Goal: Use online tool/utility: Use online tool/utility

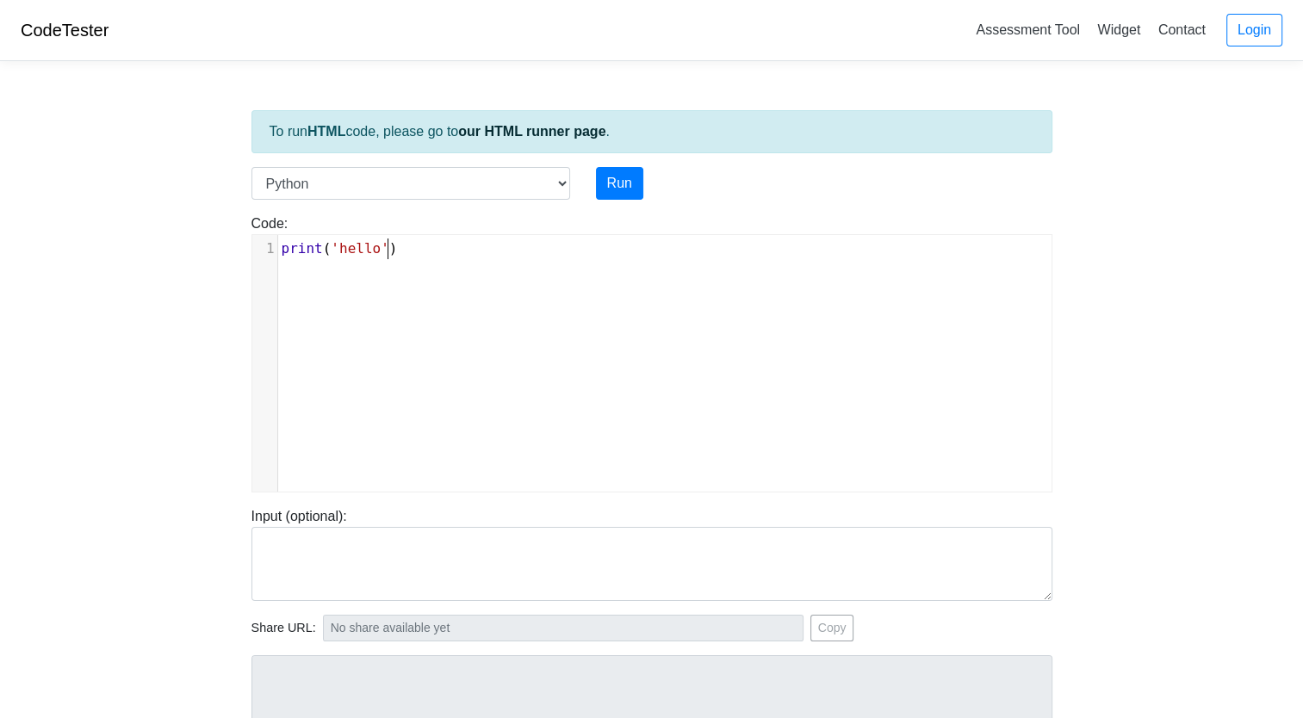
scroll to position [7, 0]
click at [403, 245] on pre "print ( 'hello' )" at bounding box center [671, 249] width 786 height 21
click at [441, 190] on select "C C++ Go Java Javascript Python Ruby" at bounding box center [410, 183] width 319 height 33
click at [251, 167] on select "C C++ Go Java Javascript Python Ruby" at bounding box center [410, 183] width 319 height 33
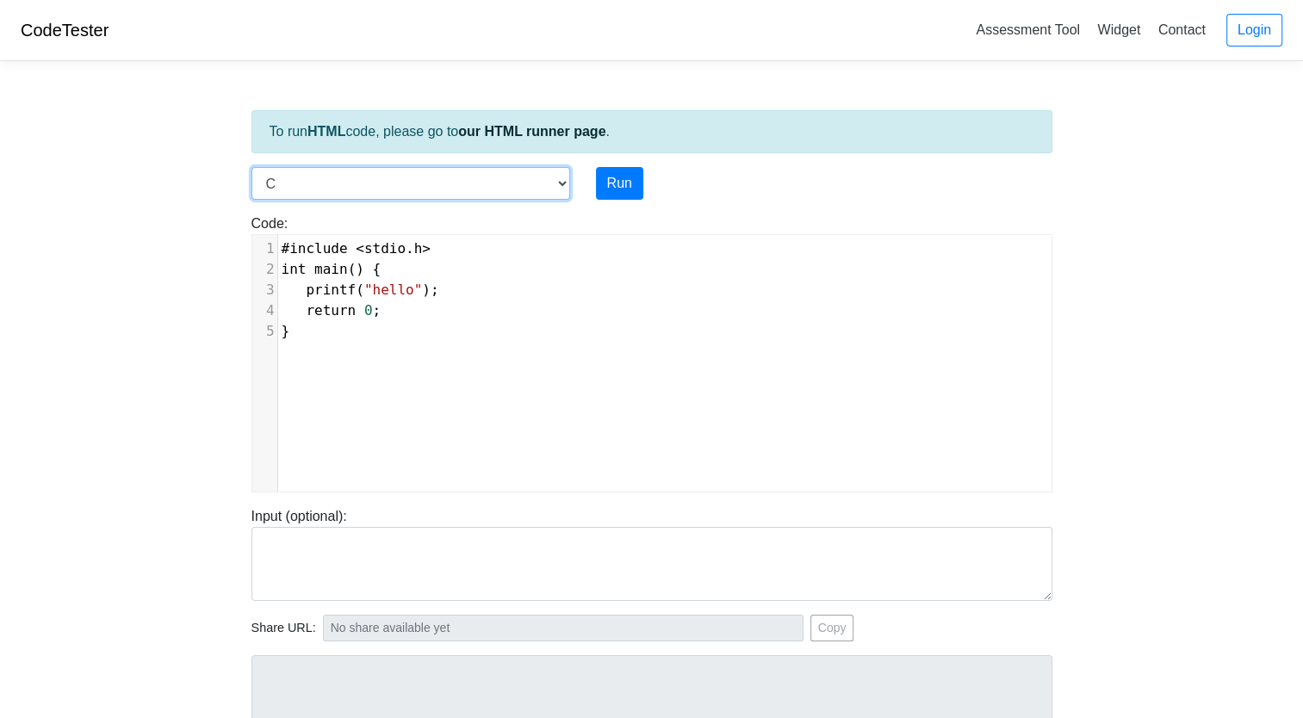
click at [395, 183] on select "C C++ Go Java Javascript Python Ruby" at bounding box center [410, 183] width 319 height 33
click at [251, 167] on select "C C++ Go Java Javascript Python Ruby" at bounding box center [410, 183] width 319 height 33
click at [427, 183] on select "C C++ Go Java Javascript Python Ruby" at bounding box center [410, 183] width 319 height 33
click at [251, 167] on select "C C++ Go Java Javascript Python Ruby" at bounding box center [410, 183] width 319 height 33
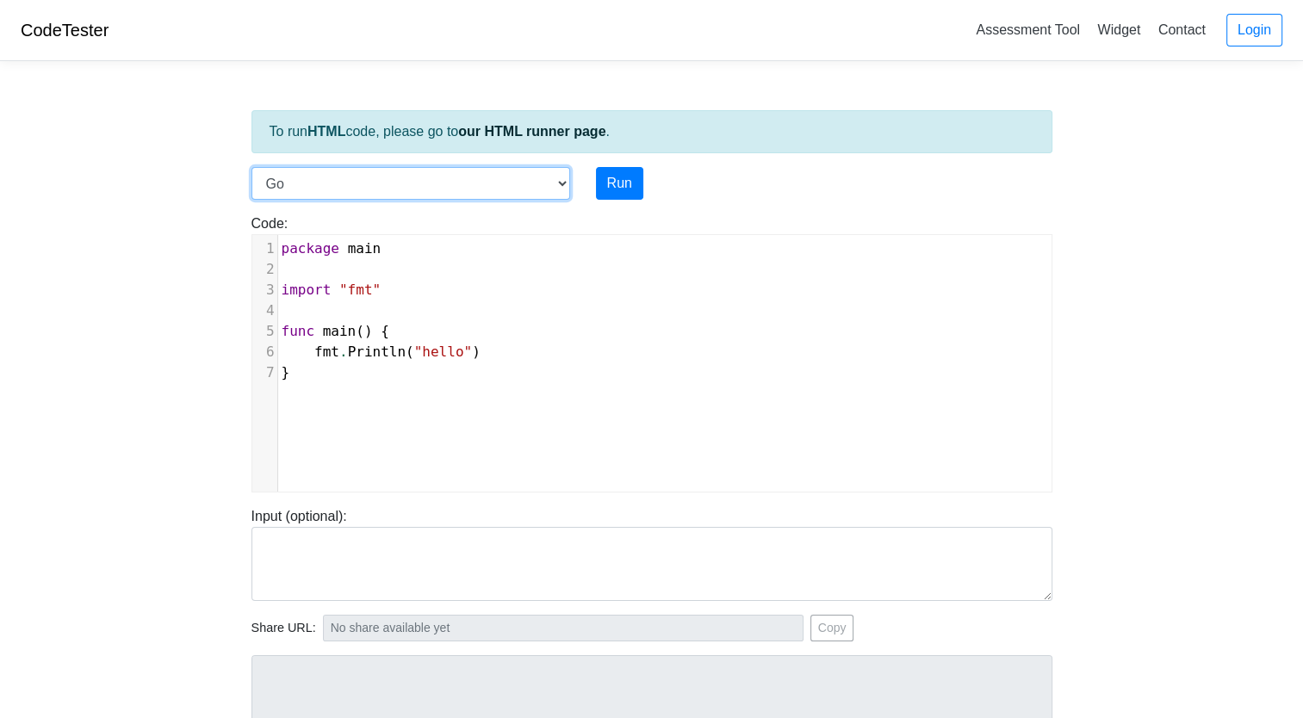
click at [490, 168] on select "C C++ Go Java Javascript Python Ruby" at bounding box center [410, 183] width 319 height 33
click at [251, 167] on select "C C++ Go Java Javascript Python Ruby" at bounding box center [410, 183] width 319 height 33
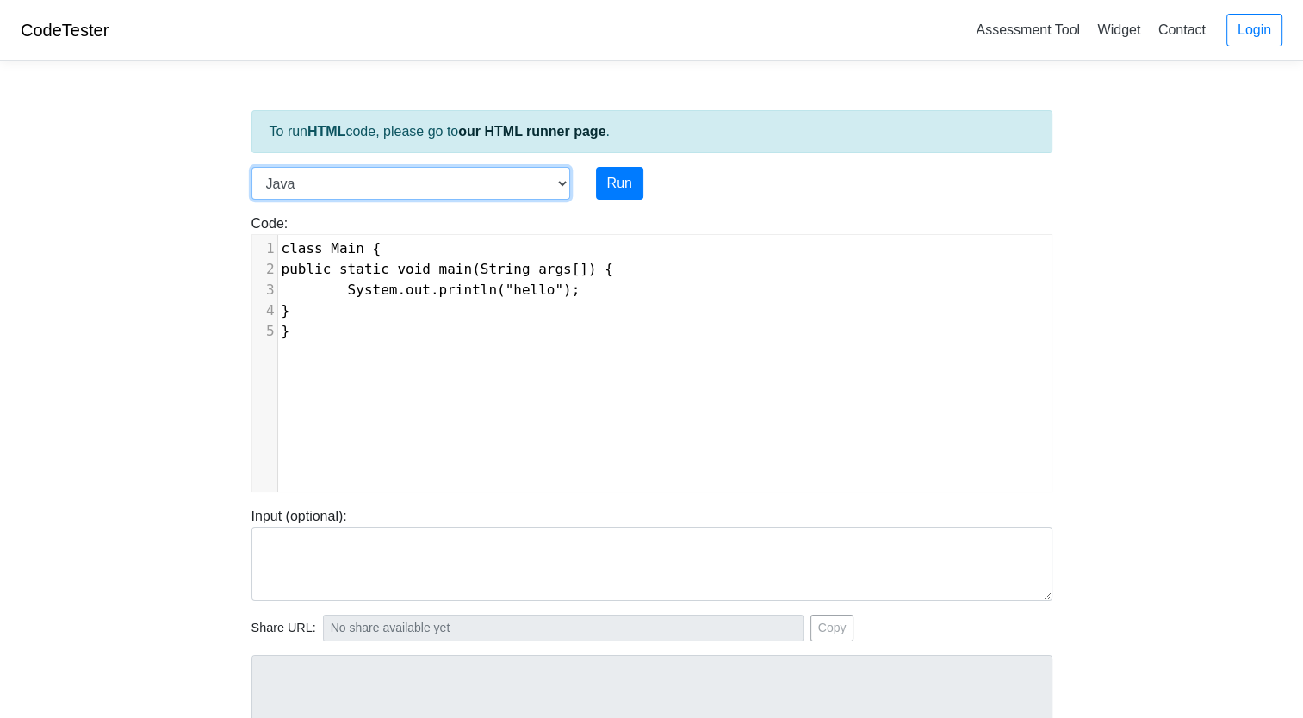
click at [430, 195] on select "C C++ Go Java Javascript Python Ruby" at bounding box center [410, 183] width 319 height 33
click at [251, 167] on select "C C++ Go Java Javascript Python Ruby" at bounding box center [410, 183] width 319 height 33
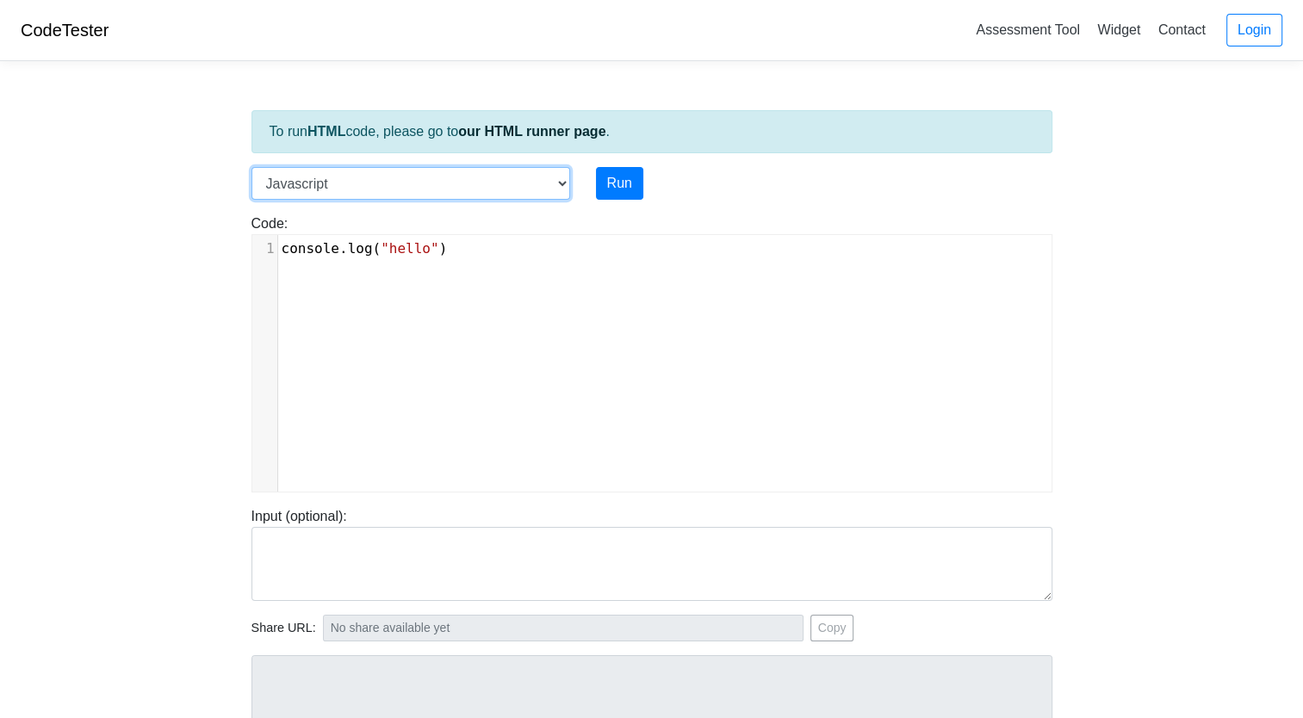
click at [410, 177] on select "C C++ Go Java Javascript Python Ruby" at bounding box center [410, 183] width 319 height 33
click at [251, 167] on select "C C++ Go Java Javascript Python Ruby" at bounding box center [410, 183] width 319 height 33
click at [386, 189] on select "C C++ Go Java Javascript Python Ruby" at bounding box center [410, 183] width 319 height 33
select select "ruby"
click at [251, 167] on select "C C++ Go Java Javascript Python Ruby" at bounding box center [410, 183] width 319 height 33
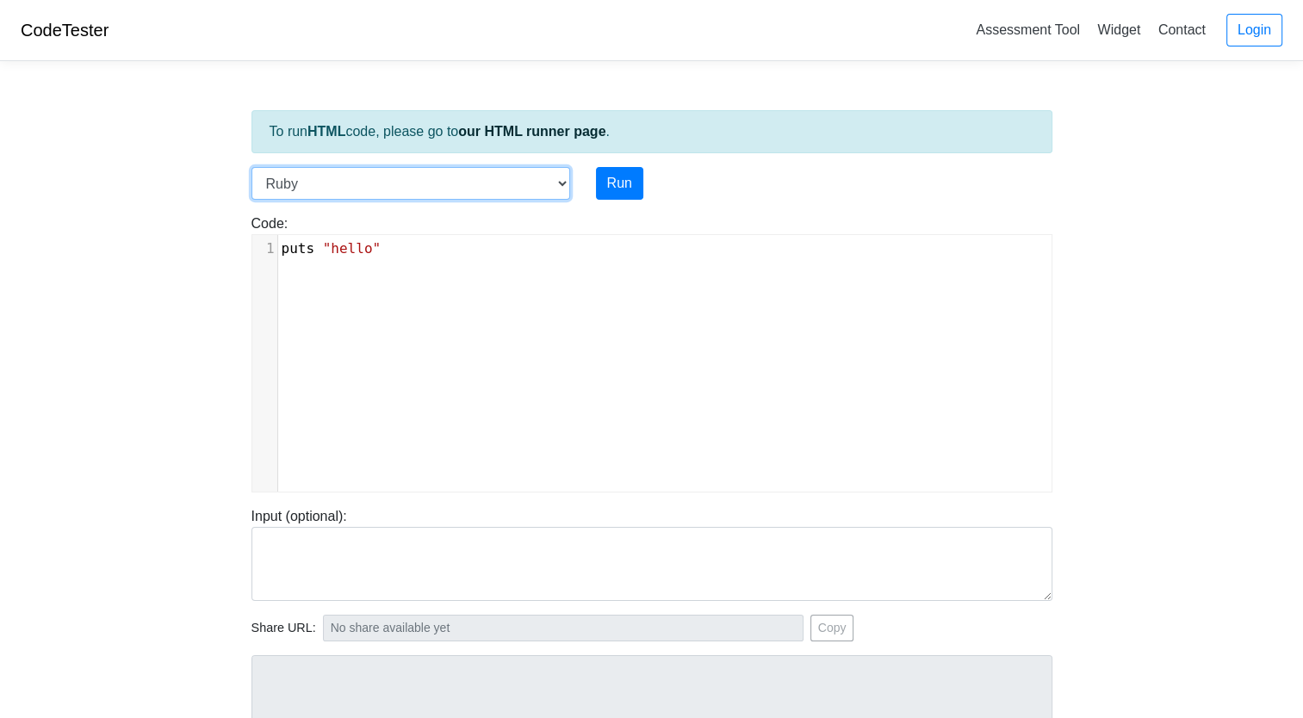
click at [380, 181] on select "C C++ Go Java Javascript Python Ruby" at bounding box center [410, 183] width 319 height 33
click at [351, 146] on div "To run HTML code, please go to our HTML runner page ." at bounding box center [651, 131] width 801 height 43
click at [424, 143] on div "To run HTML code, please go to our HTML runner page ." at bounding box center [651, 131] width 801 height 43
click at [491, 133] on link "our HTML runner page" at bounding box center [531, 131] width 147 height 15
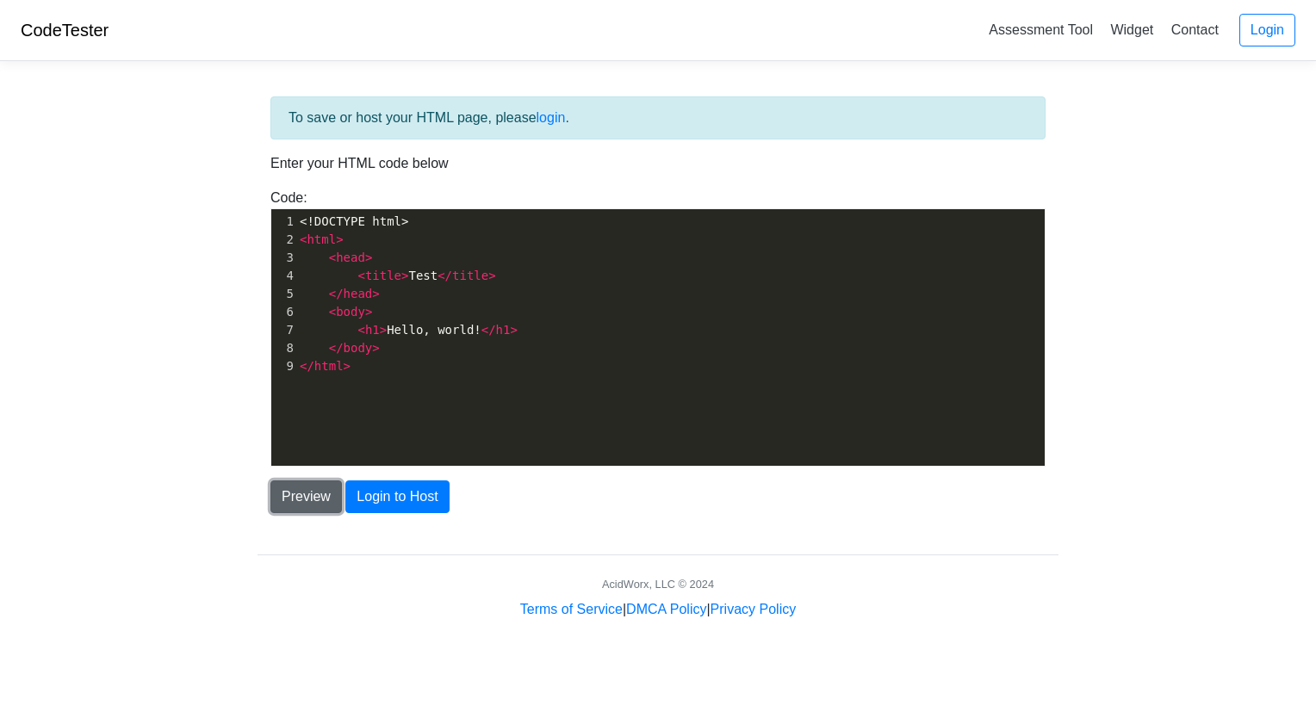
click at [307, 489] on button "Preview" at bounding box center [305, 496] width 71 height 33
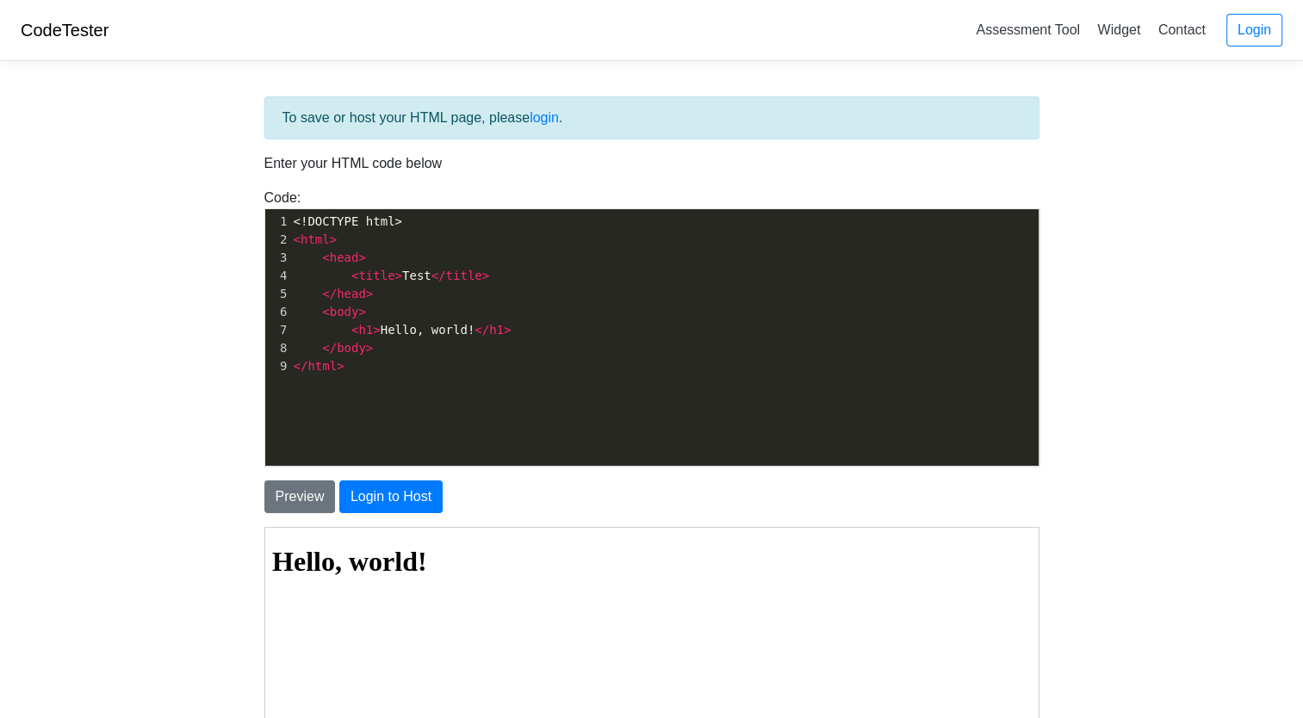
scroll to position [6, 0]
click at [482, 277] on span ">" at bounding box center [485, 276] width 7 height 14
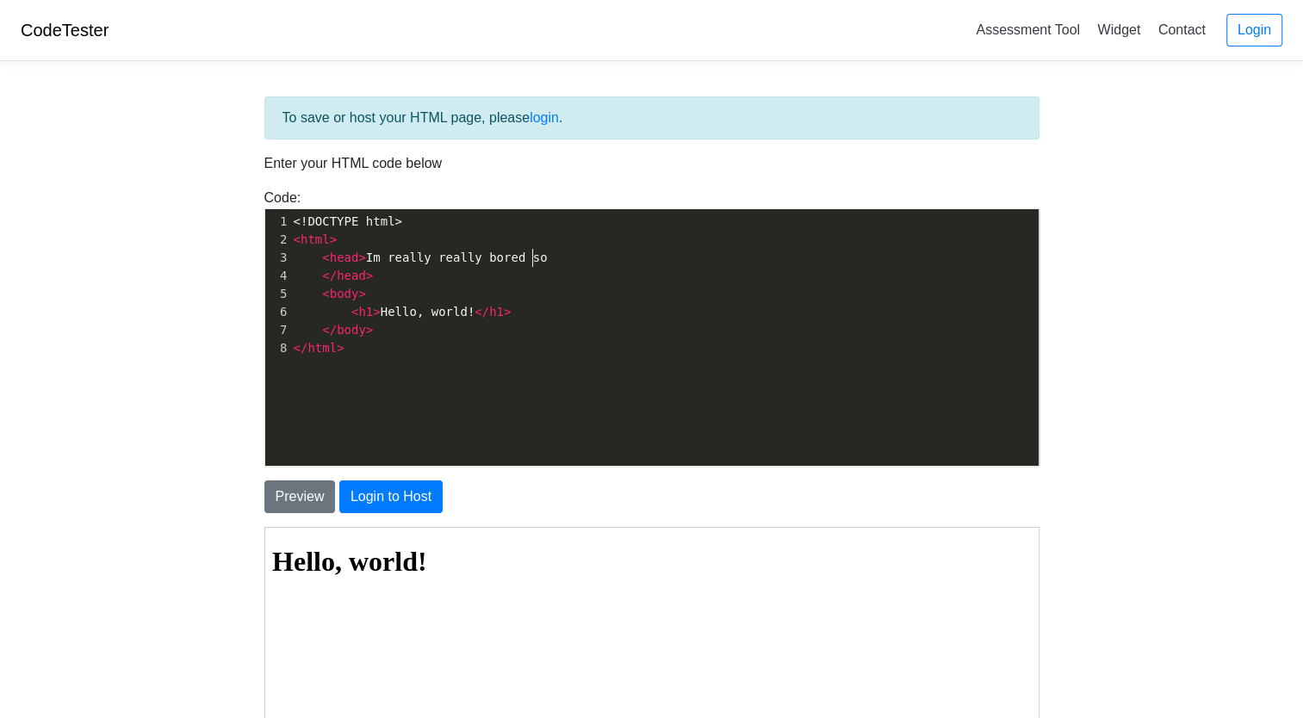
scroll to position [6, 171]
type textarea "Im really really bored so il going to say why i like sdvn"
click at [542, 256] on span "< head > Im really really bored so il going to say why i like sdvn" at bounding box center [537, 258] width 486 height 14
type textarea "m"
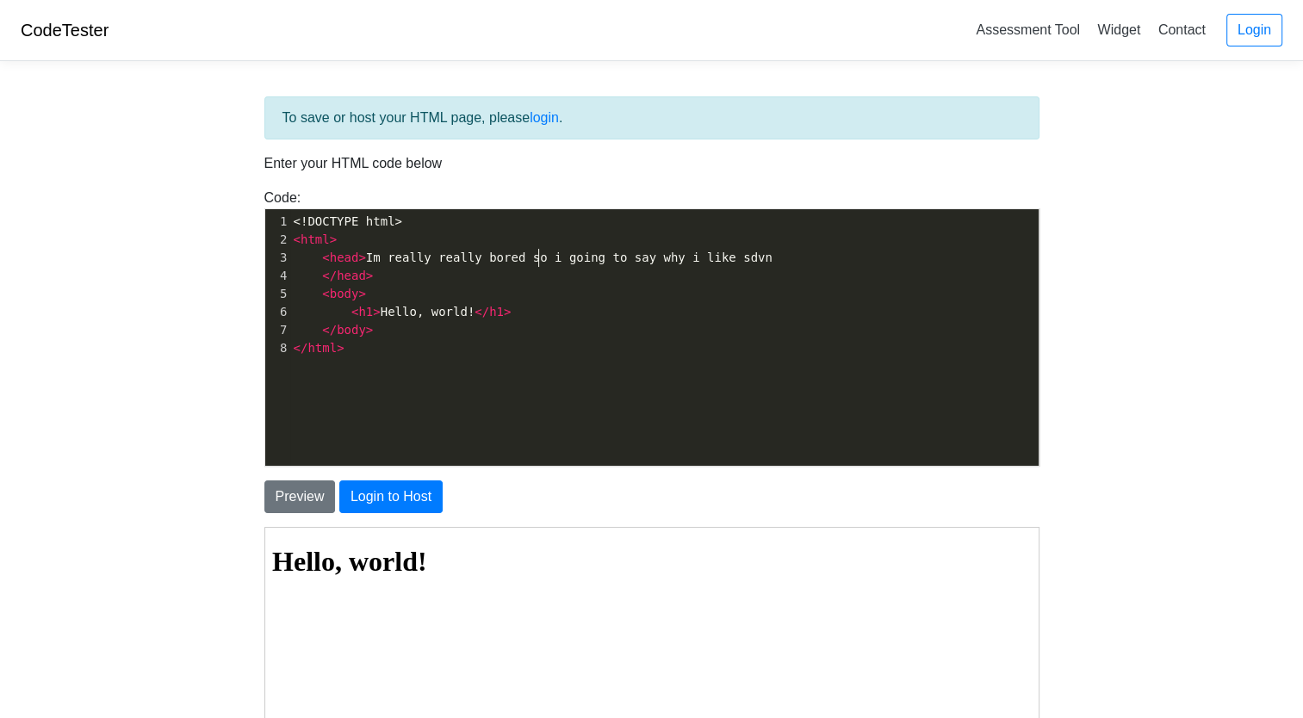
scroll to position [6, 6]
click at [666, 257] on span "< head > Im really really bored so im going to say why i like sdvn" at bounding box center [537, 258] width 486 height 14
click at [755, 257] on pre "< head > Im really really bored so im going to say why i like sdvn" at bounding box center [670, 258] width 761 height 18
type textarea "<h1"
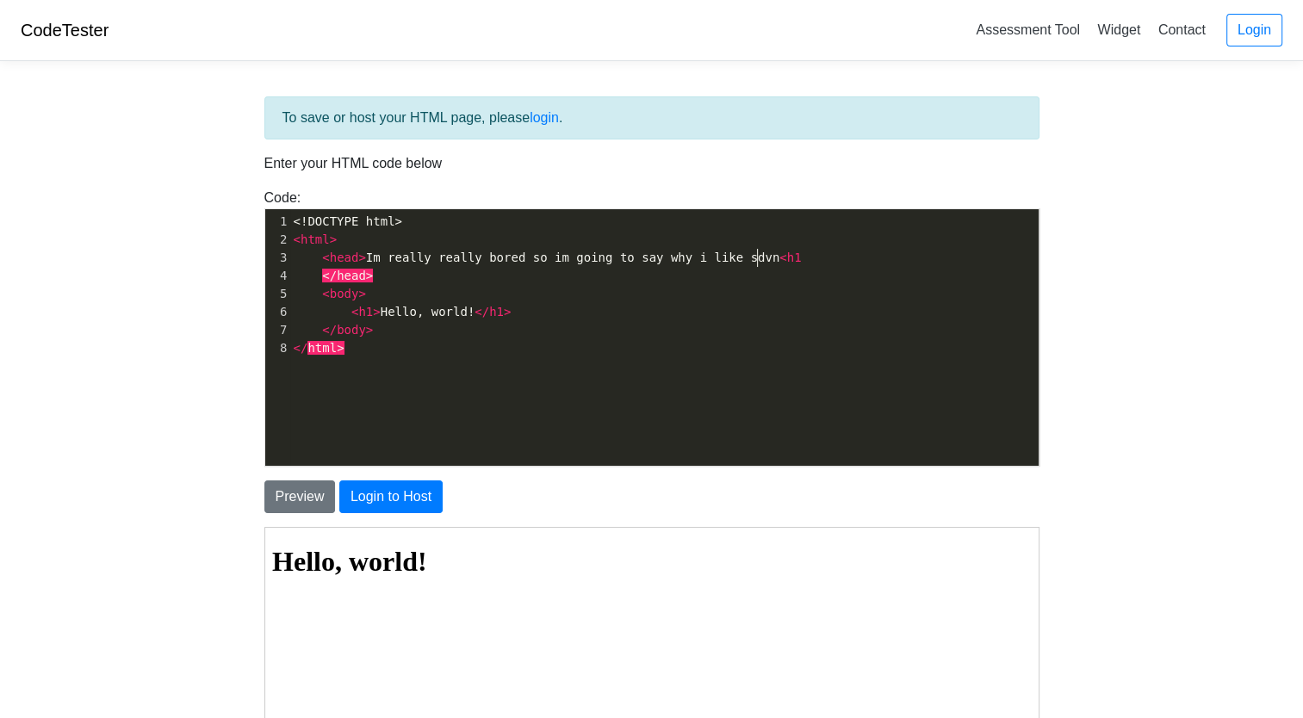
scroll to position [6, 18]
type textarea "/"
type textarea "/h1>"
click at [358, 259] on span ">" at bounding box center [361, 258] width 7 height 14
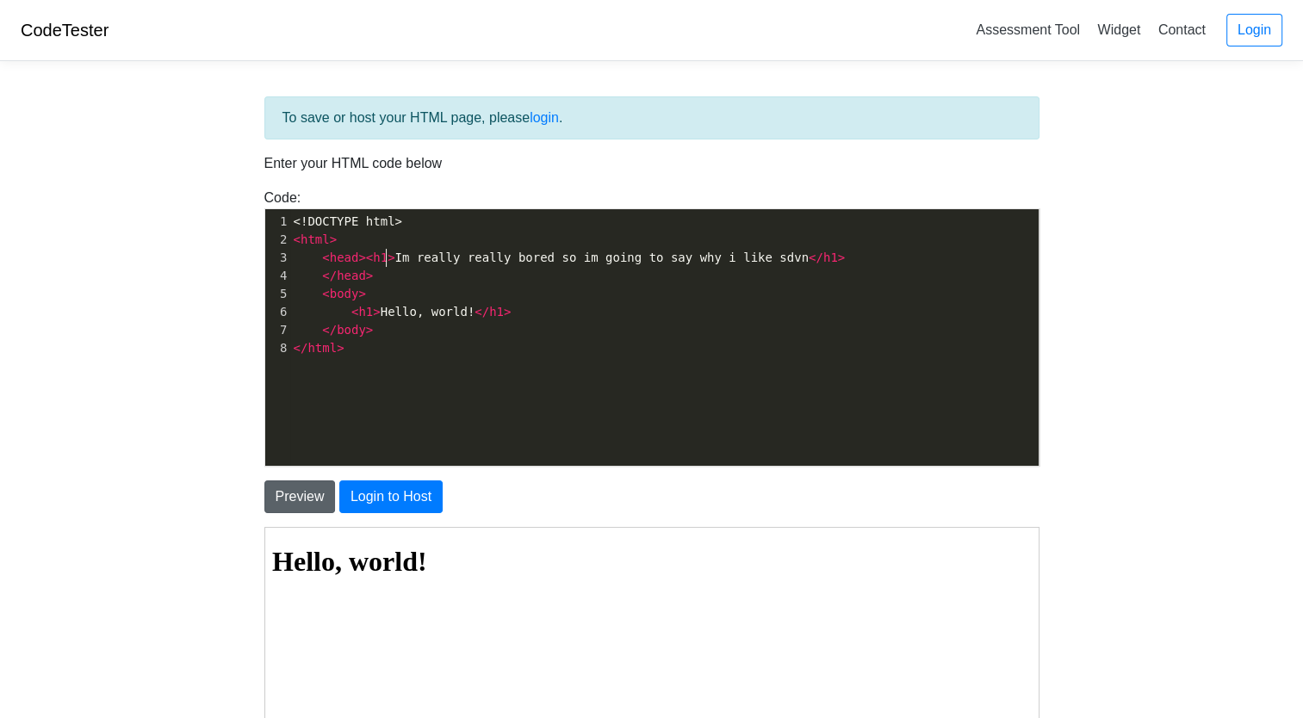
type textarea "<h1>"
click at [307, 496] on button "Preview" at bounding box center [299, 496] width 71 height 33
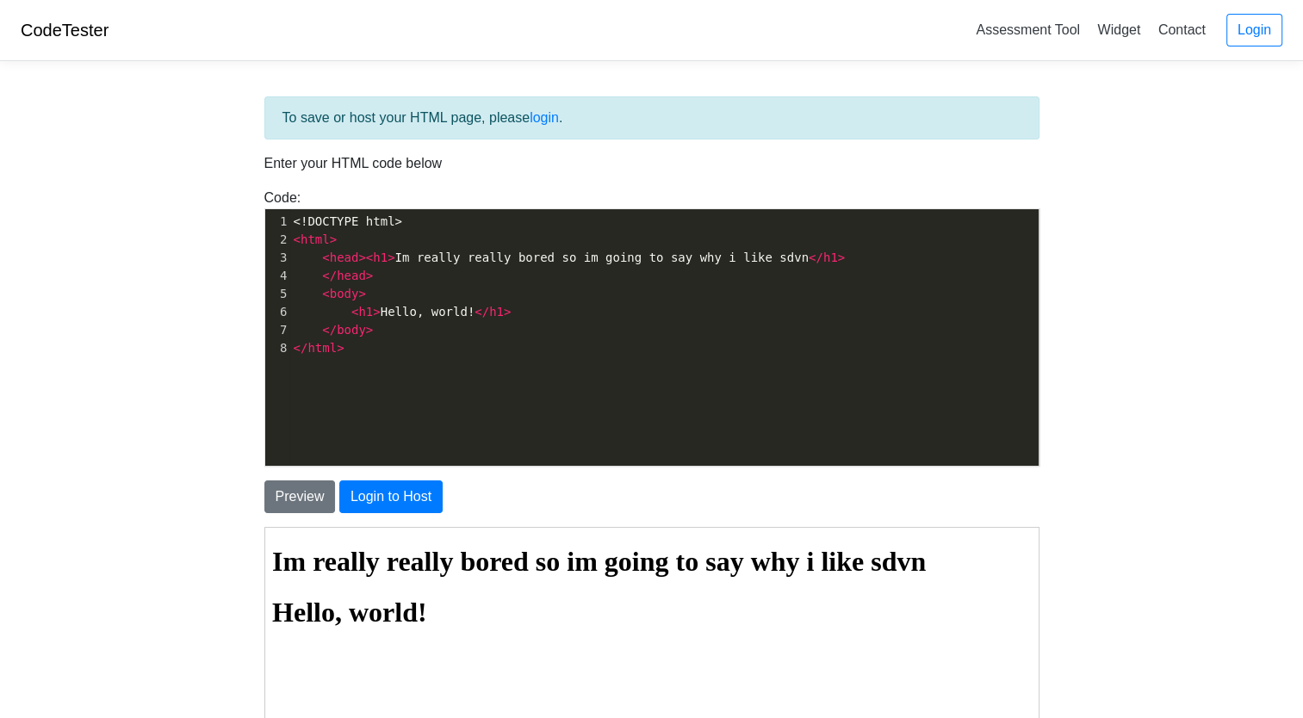
click at [453, 313] on span "< h1 > Hello, world! </ h1 >" at bounding box center [403, 312] width 218 height 14
click at [504, 312] on span ">" at bounding box center [507, 312] width 7 height 14
click at [504, 313] on pre "< h1 > Hello, world! </ h1 >" at bounding box center [670, 312] width 761 height 18
type textarea "<p> I really like the relation"
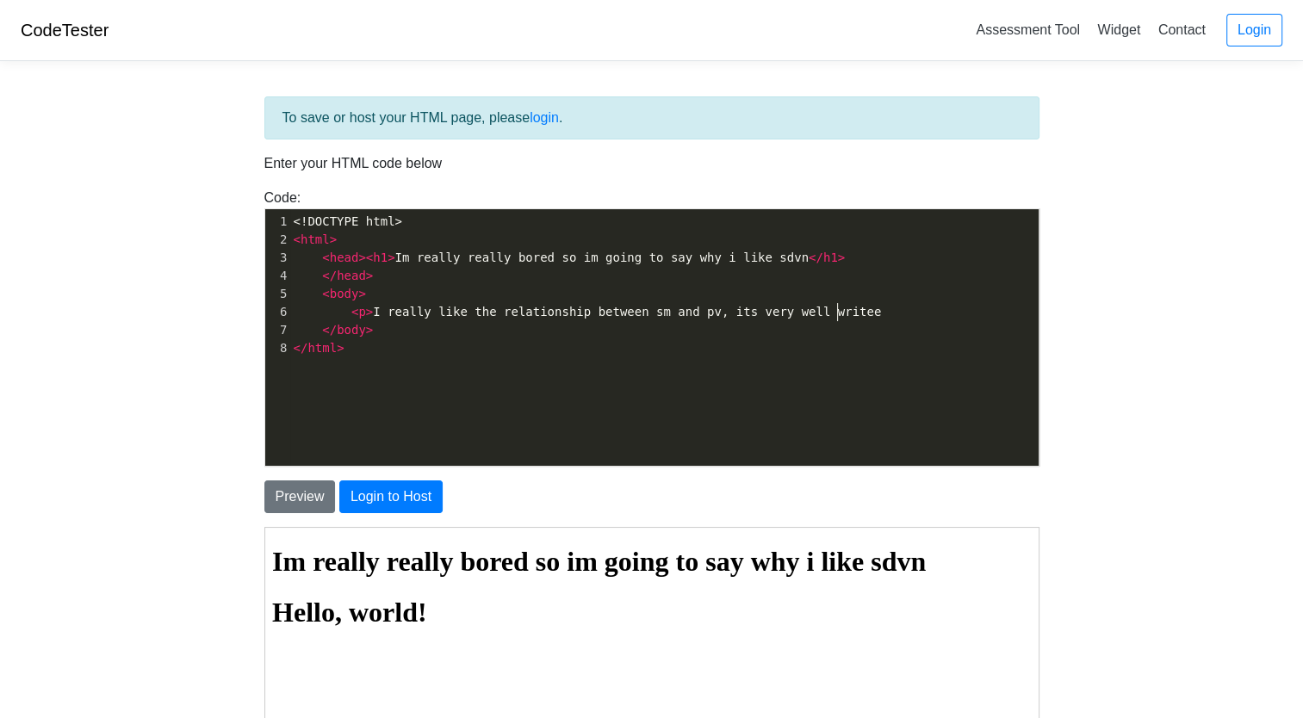
type textarea "ship between sm and pv, its very well writeen"
type textarea "ten in the korean version but uforu"
type textarea "tuantly i only have the english version. Buts"
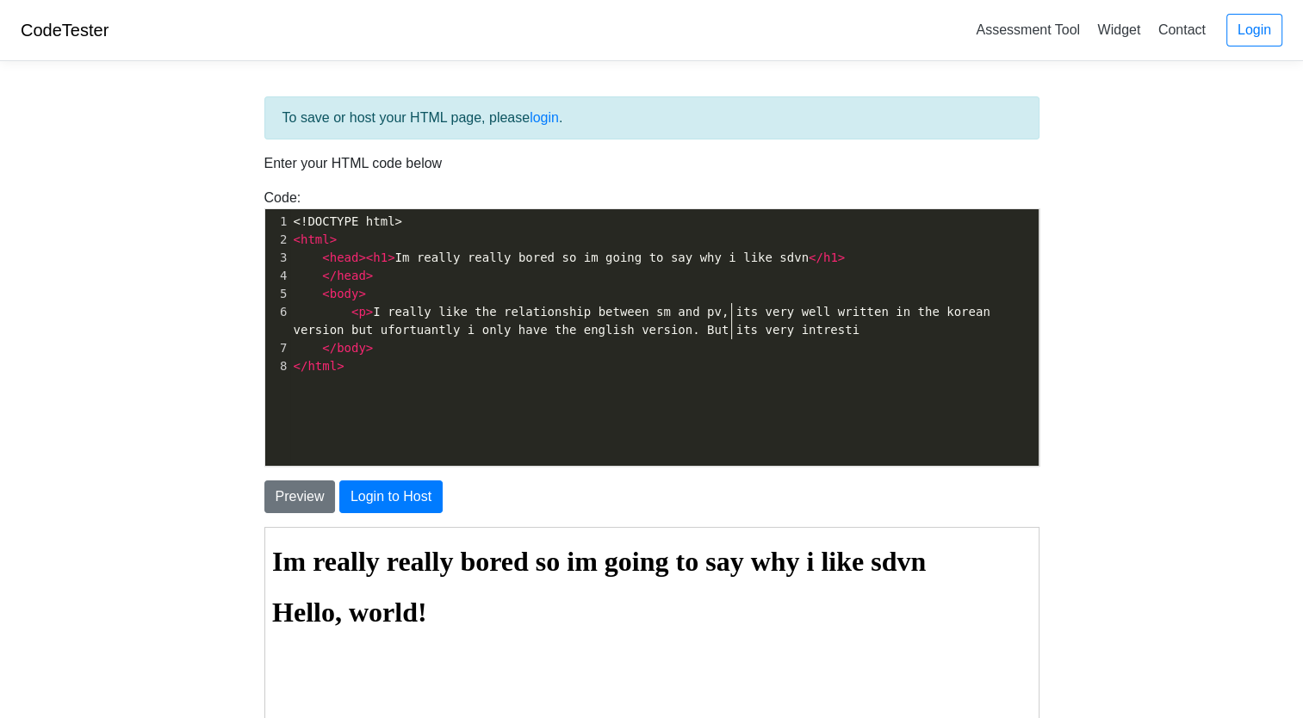
type textarea "its very intrestion"
type textarea "ng to see the diff"
type textarea "fre"
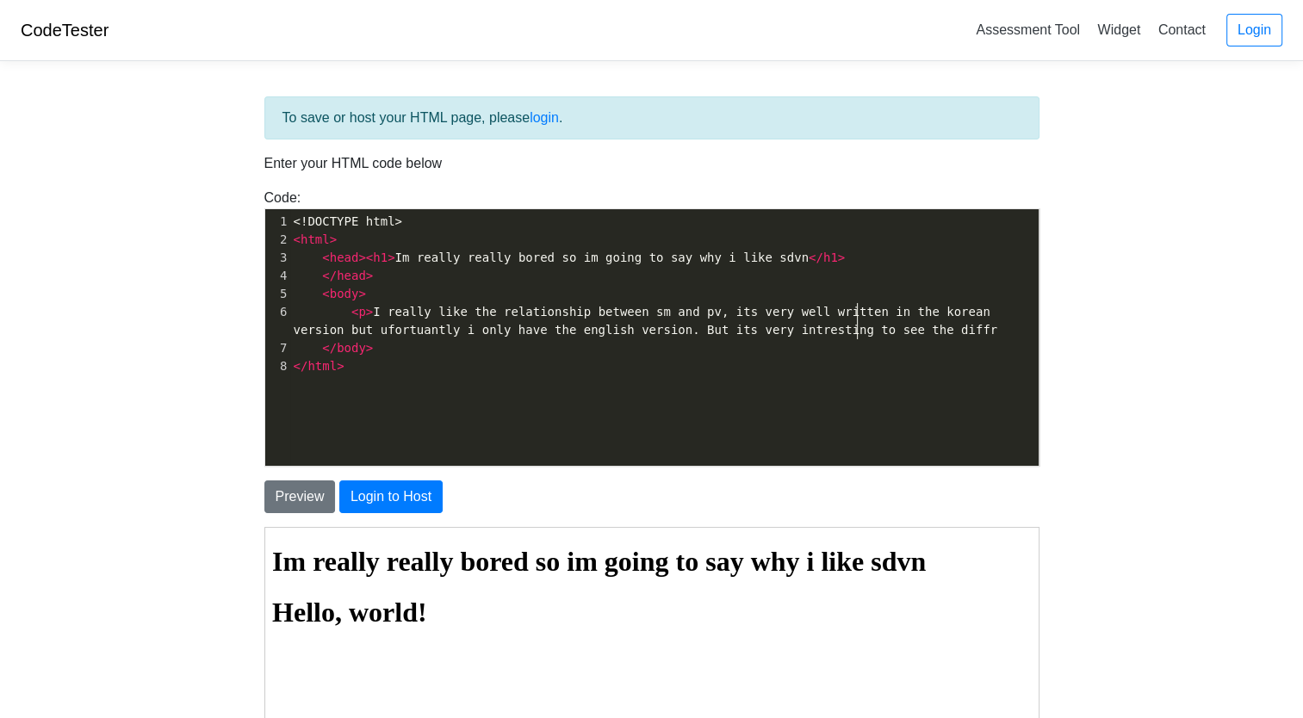
scroll to position [6, 18]
type textarea "erences between the two versions and compart"
type textarea "e them, tho"
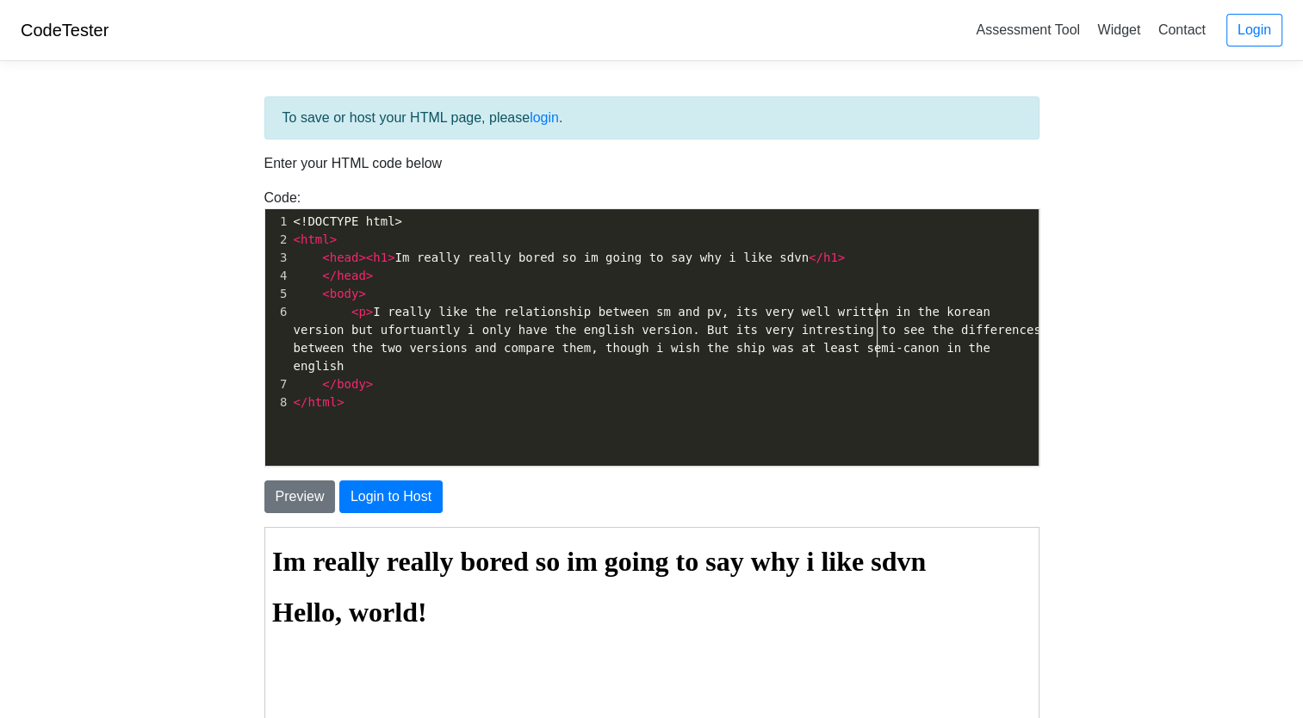
scroll to position [6, 389]
type textarea "ugh i wish the ship was at least semi-canon in the english version--"
type textarea "unlike the korean version.</p>"
click at [302, 480] on button "Preview" at bounding box center [299, 496] width 71 height 33
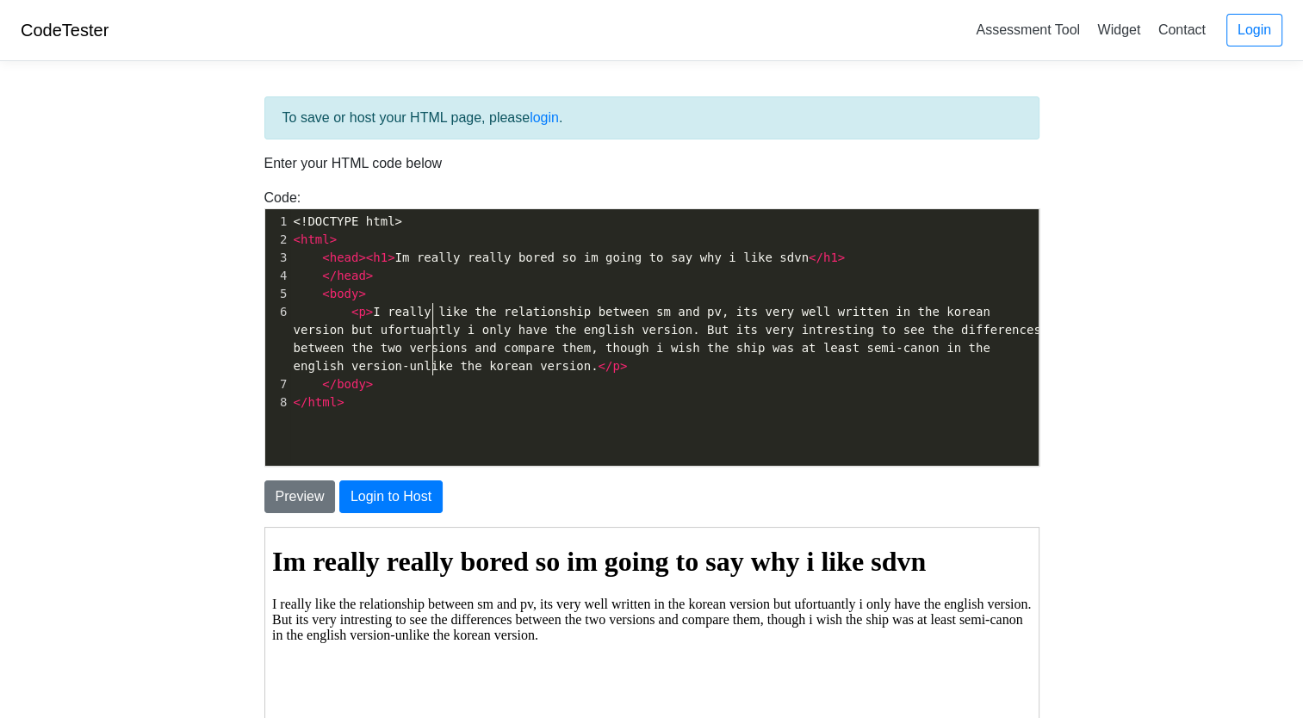
click at [431, 366] on pre "< p > I really like the relationship between sm and pv, its very well written i…" at bounding box center [670, 339] width 761 height 72
click at [424, 372] on pre "< p > I really like the relationship between sm and pv, its very well written i…" at bounding box center [670, 339] width 761 height 72
click at [307, 377] on span "</ body >" at bounding box center [334, 384] width 80 height 14
click at [322, 384] on pre at bounding box center [670, 384] width 761 height 18
click at [310, 402] on span "</ body >" at bounding box center [334, 402] width 80 height 14
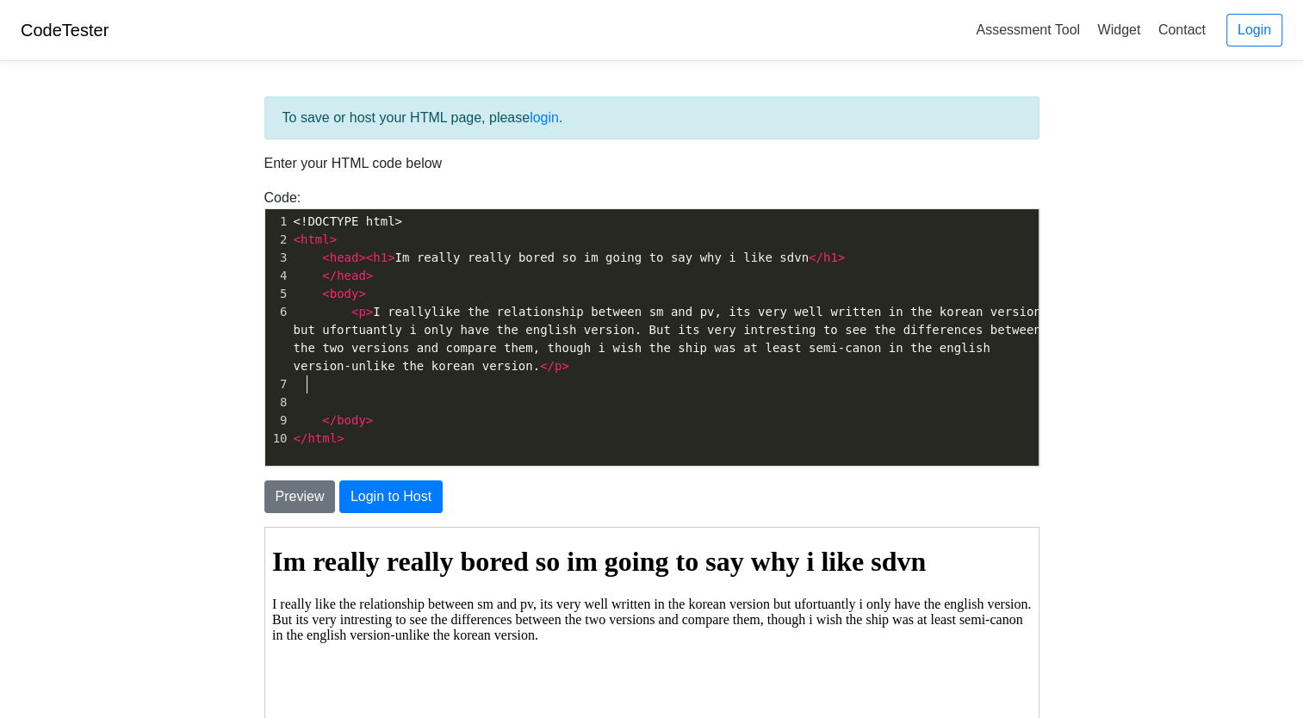
click at [325, 387] on pre at bounding box center [670, 384] width 761 height 18
type textarea "<h3> my favorite subships within sdvn<h"
type textarea "/h3>"
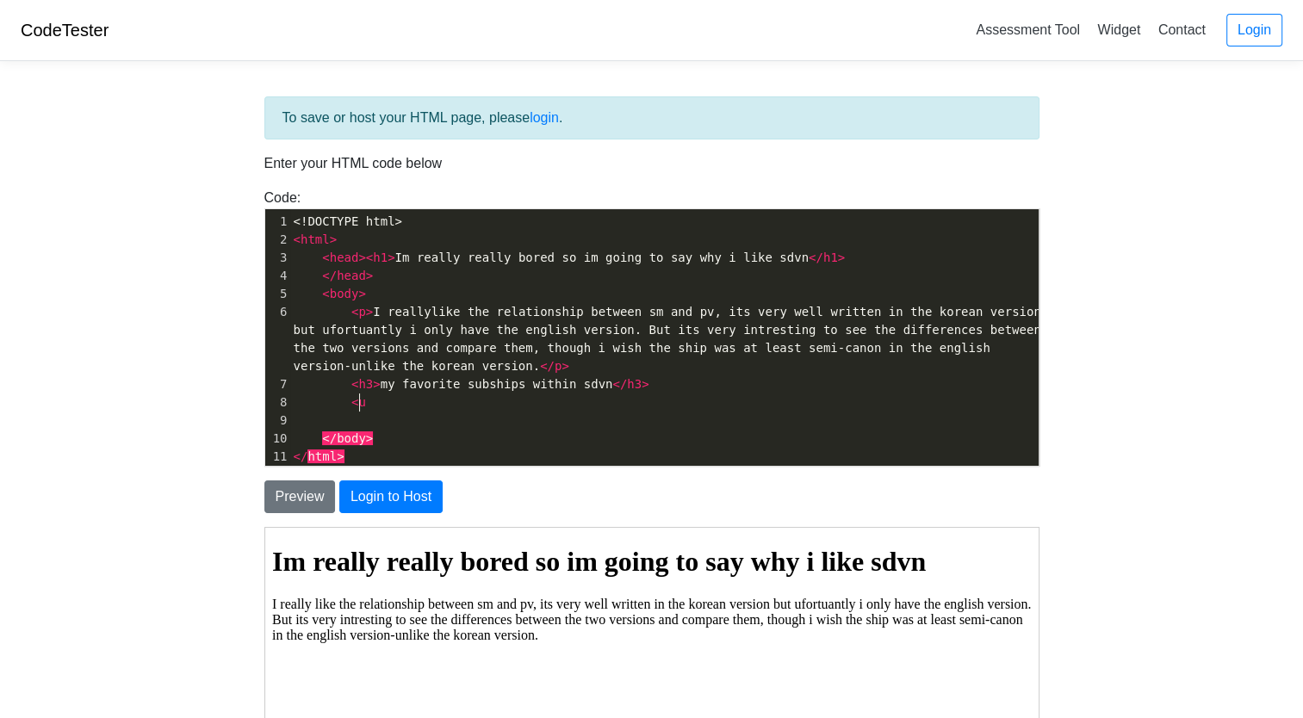
scroll to position [6, 18]
type textarea "<ul>"
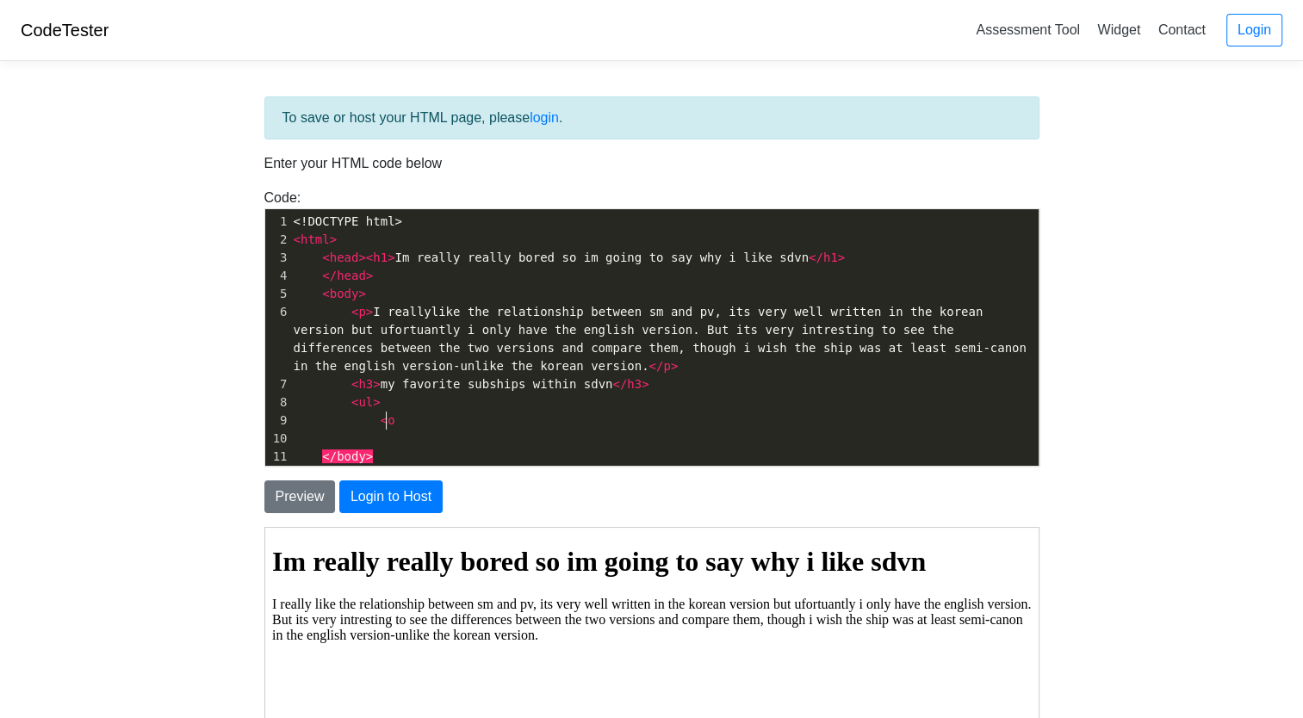
type textarea "<ol"
type textarea "li> pureshadow/shadow"
type textarea "- i loveeee top pv"
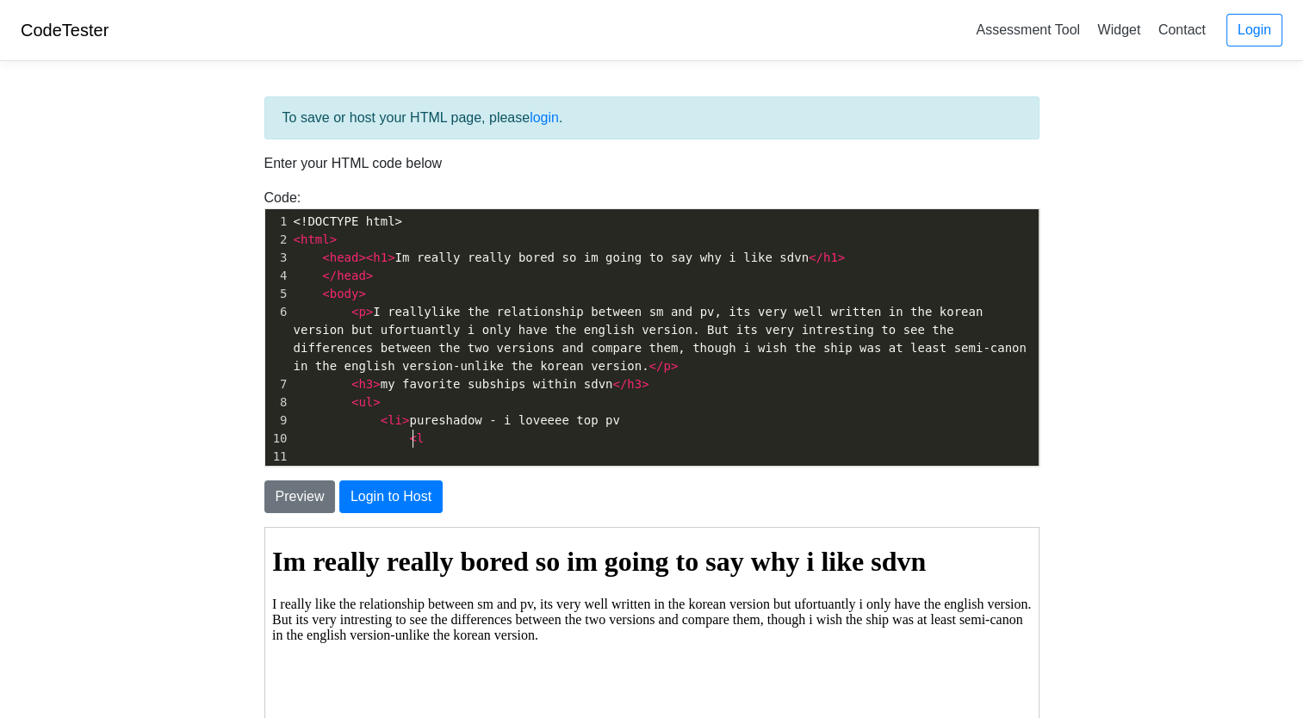
scroll to position [6, 18]
type textarea "<li>"
click at [602, 418] on pre "< li > pureshadow - i loveeee top pv" at bounding box center [664, 421] width 748 height 18
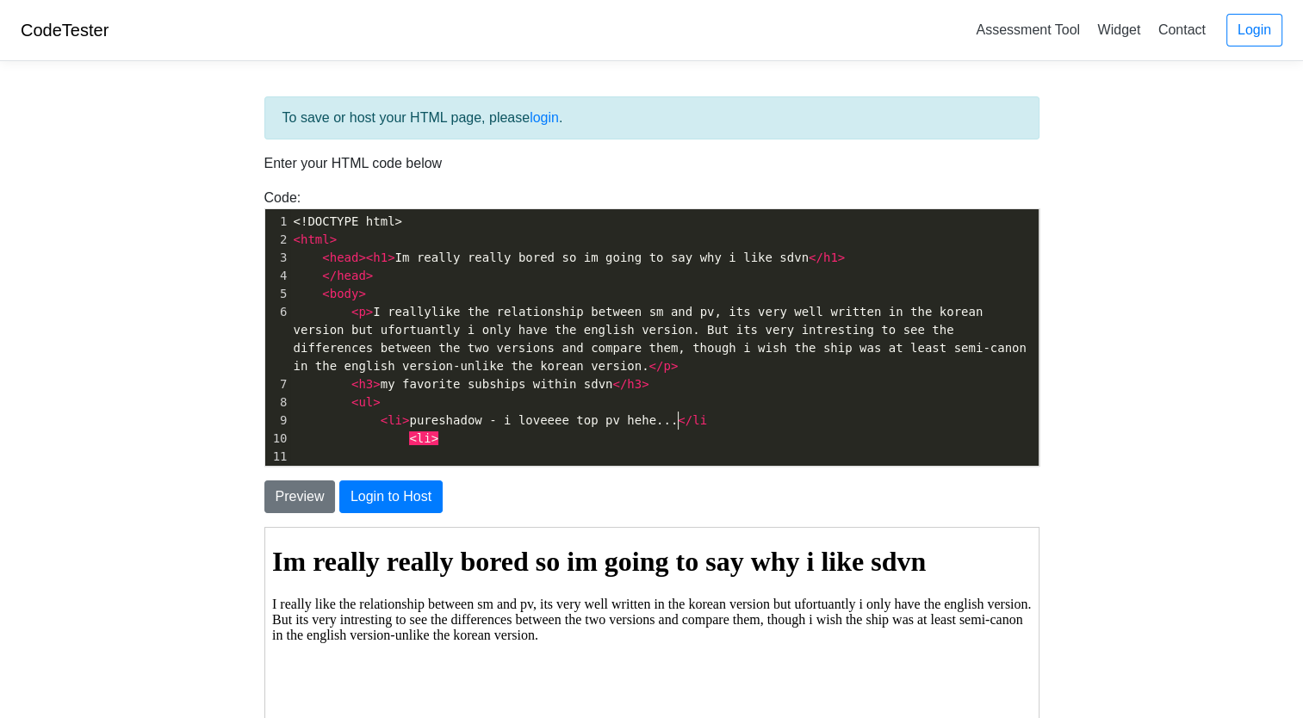
type textarea "hehe...</li>"
click at [489, 438] on pre "< li >" at bounding box center [664, 439] width 748 height 18
type textarea "s"
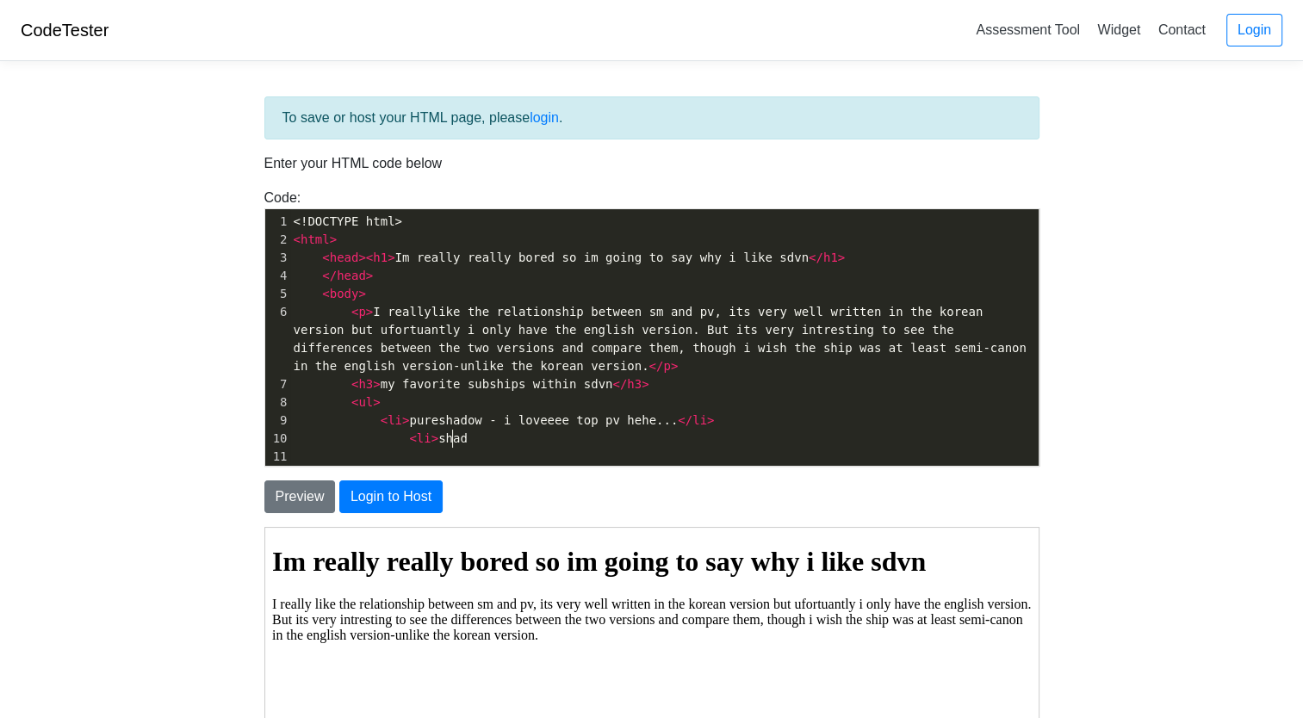
type textarea "shado"
type textarea "sagerecluce - i LOVE this dinamic becasue idk i love them</li>"
type textarea "<li>shadowrecluce - mmmmmm th"
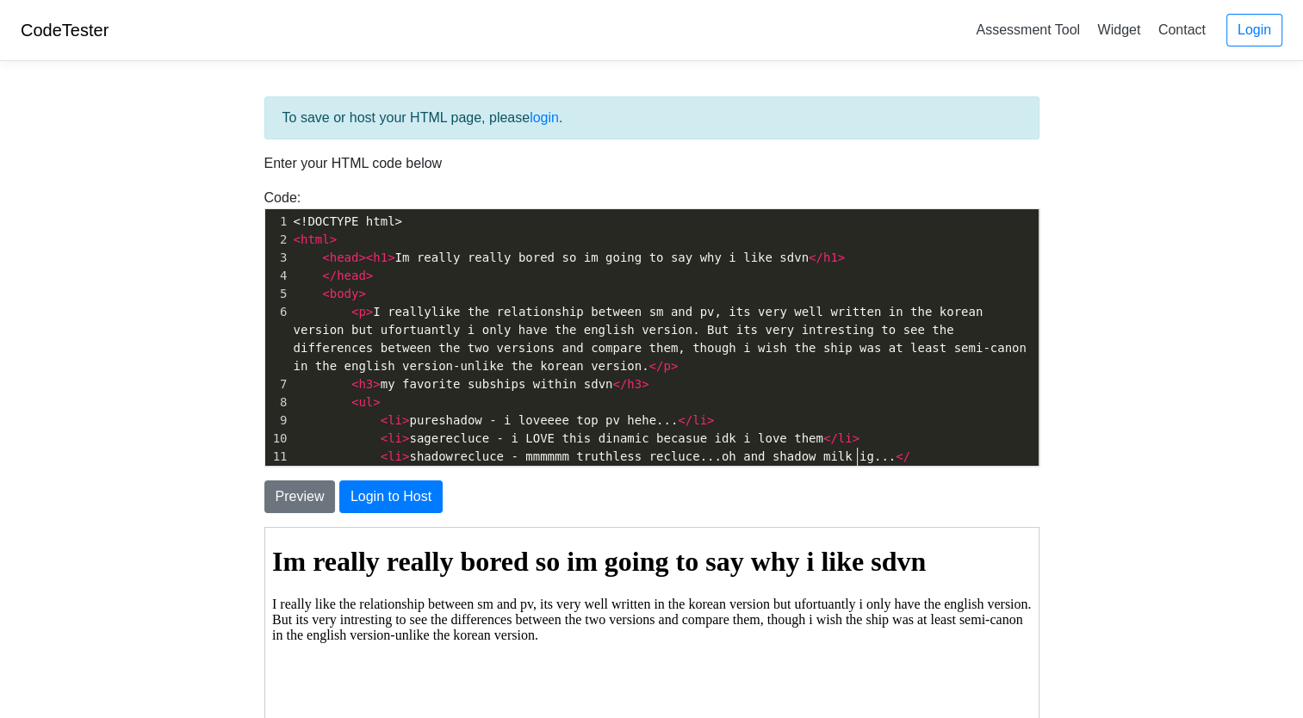
scroll to position [6, 296]
type textarea "ruthless recluce...oh and shadow milk ig...</li>"
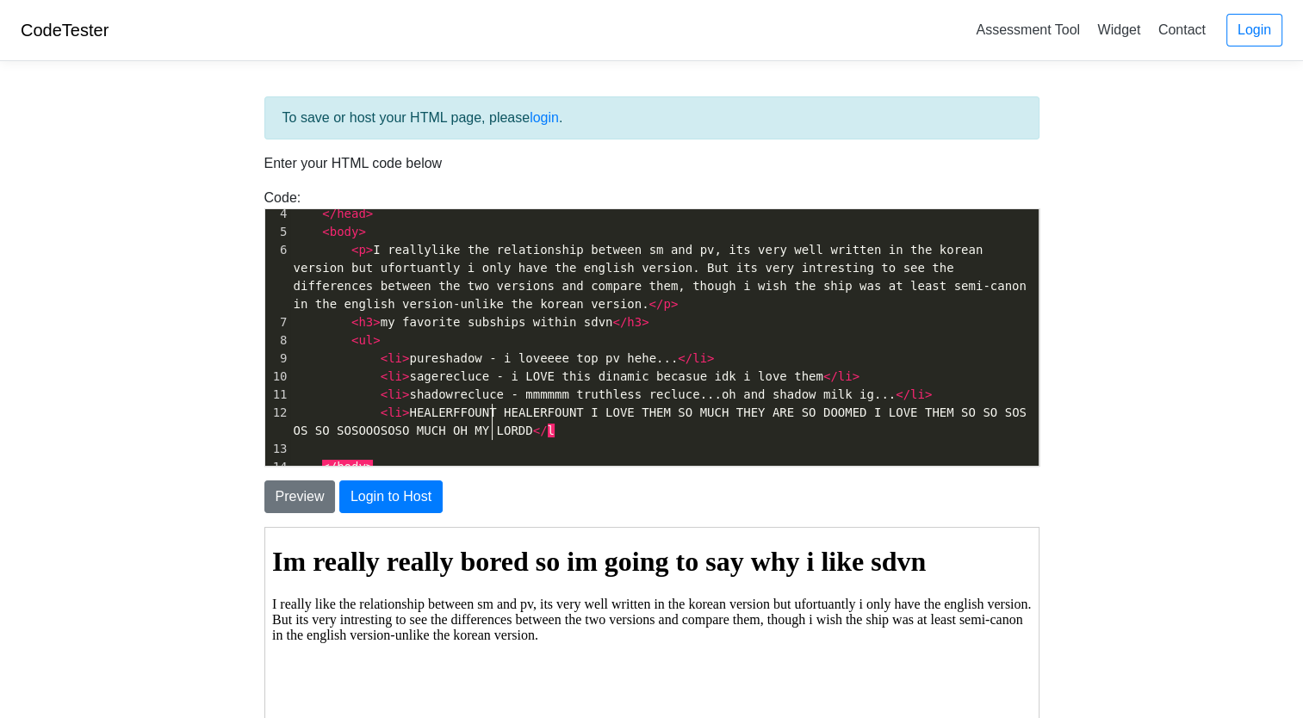
scroll to position [6, 840]
type textarea "<li>HEALERFFOUNT HEALERFOUNT I LOVE THEM SO MUCH THEY ARE SO DOOMED I LOVE THEM…"
type textarea "<li> i recon i have a LOT more but i dont want to write allthat</li>"
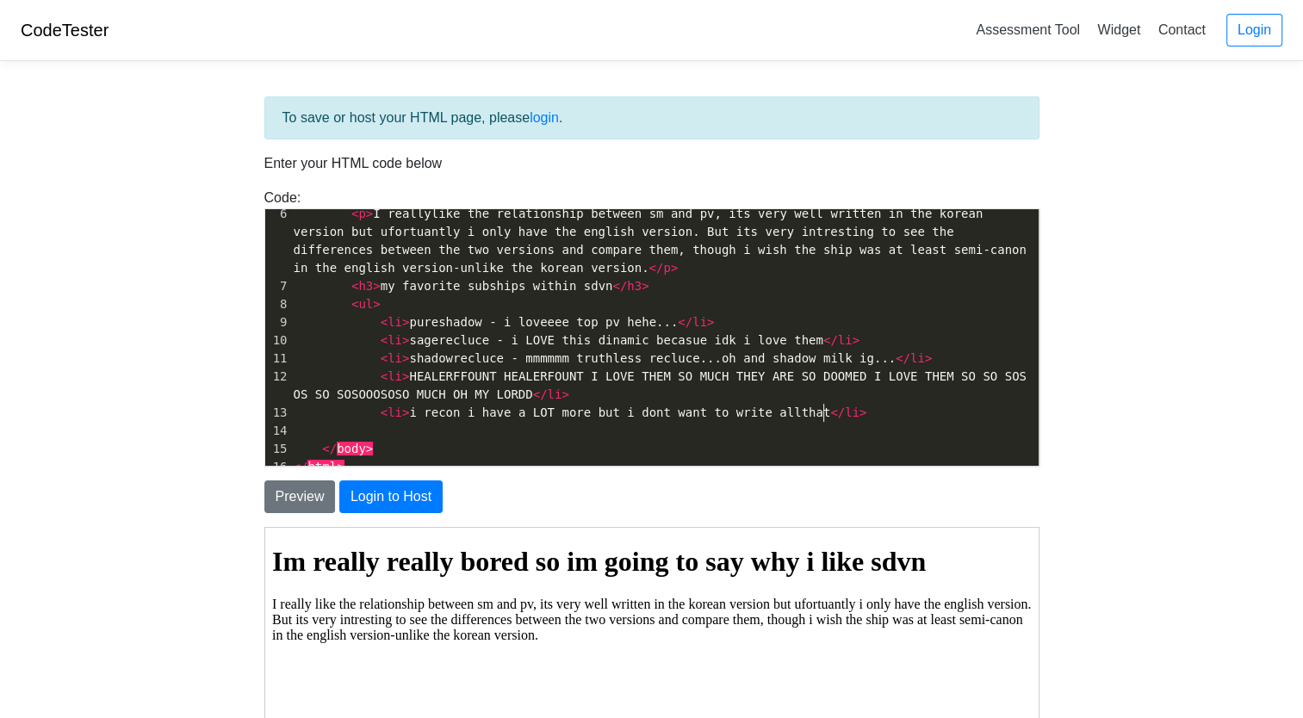
scroll to position [98, 0]
type textarea "<ul"
type textarea "/ul>"
click at [303, 489] on button "Preview" at bounding box center [299, 496] width 71 height 33
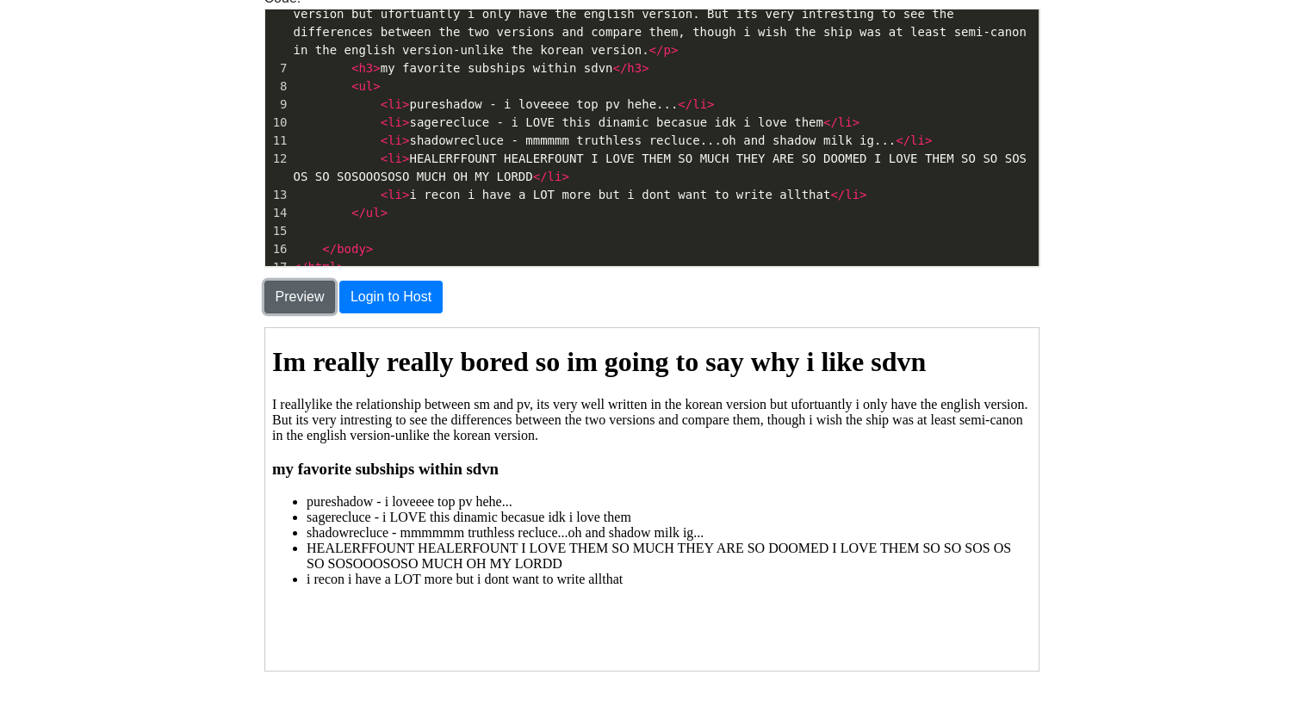
scroll to position [198, 0]
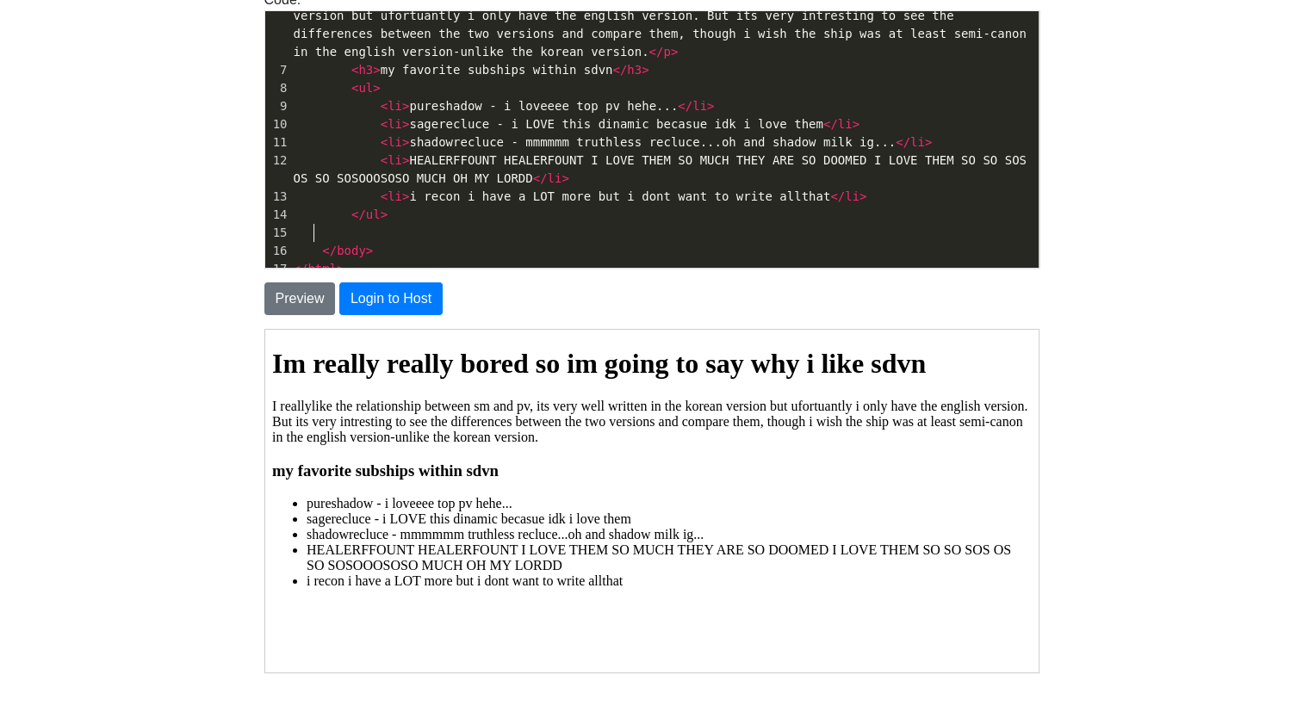
click at [375, 227] on pre at bounding box center [664, 233] width 748 height 18
type textarea "<p> did i mention i love their dinamic????? i love enimie"
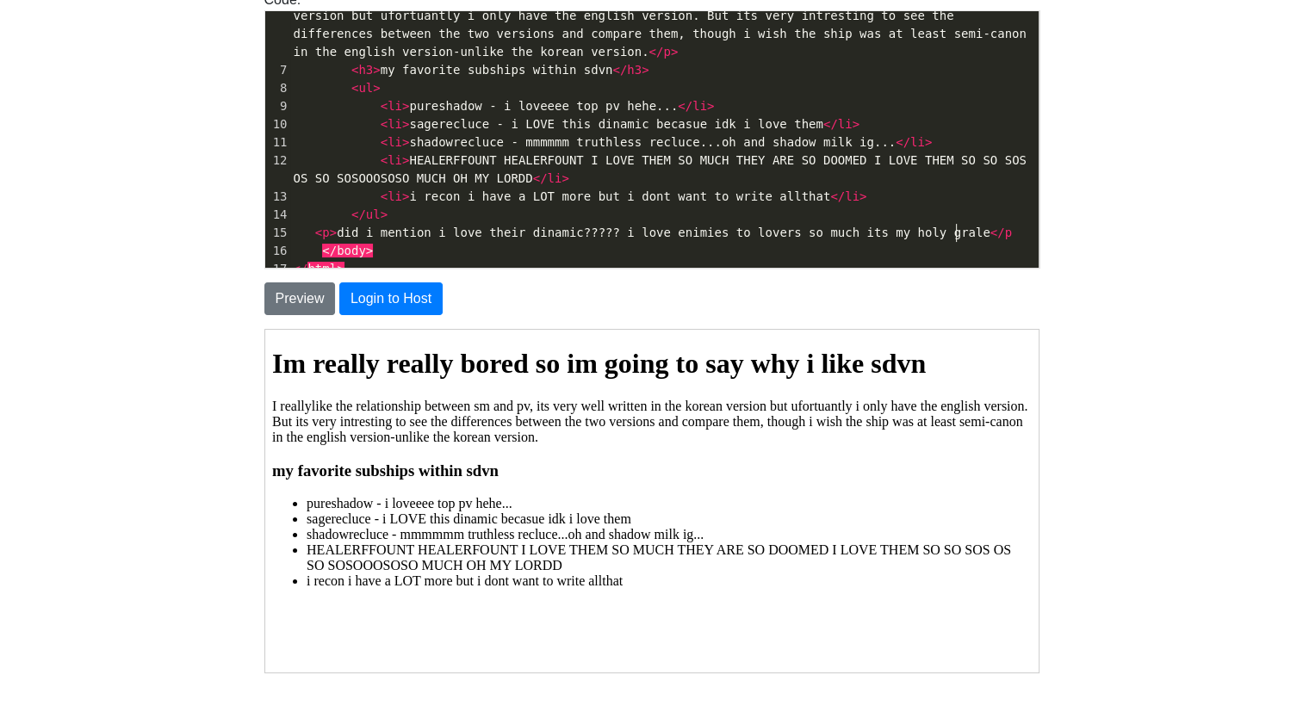
type textarea "s to lovers so much its my holy grale</p>"
type textarea "<p> jambound.</p>"
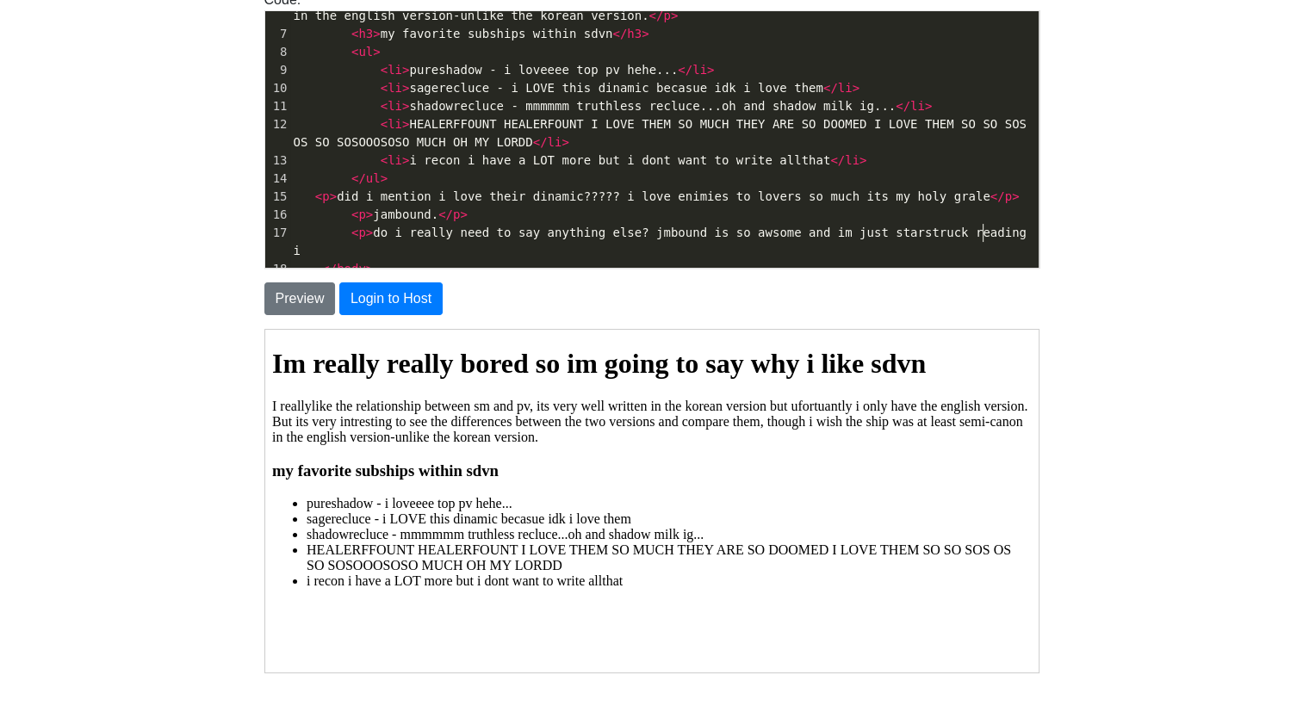
scroll to position [6, 641]
type textarea "<p> do i really need to say anything else? jmbound is so awsome and im just sta…"
type textarea ","
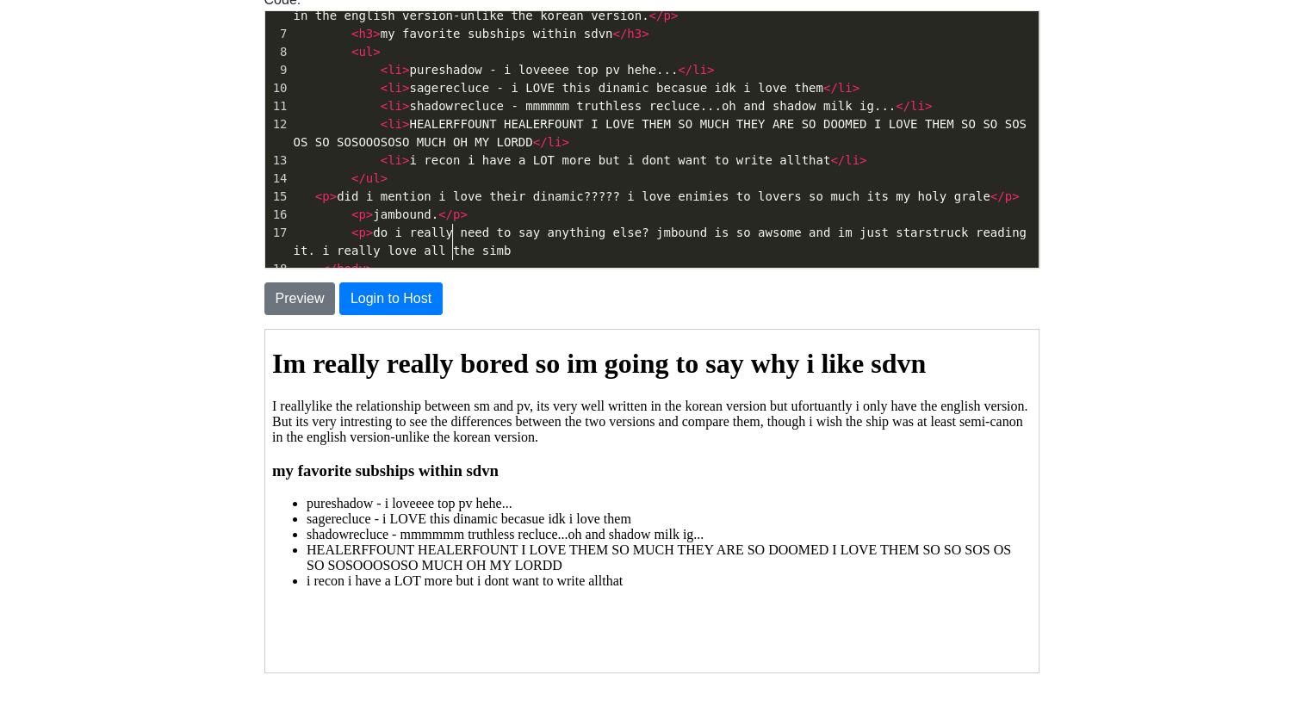
type textarea ". i really love all the simba"
type textarea "olism t"
type textarea "whin"
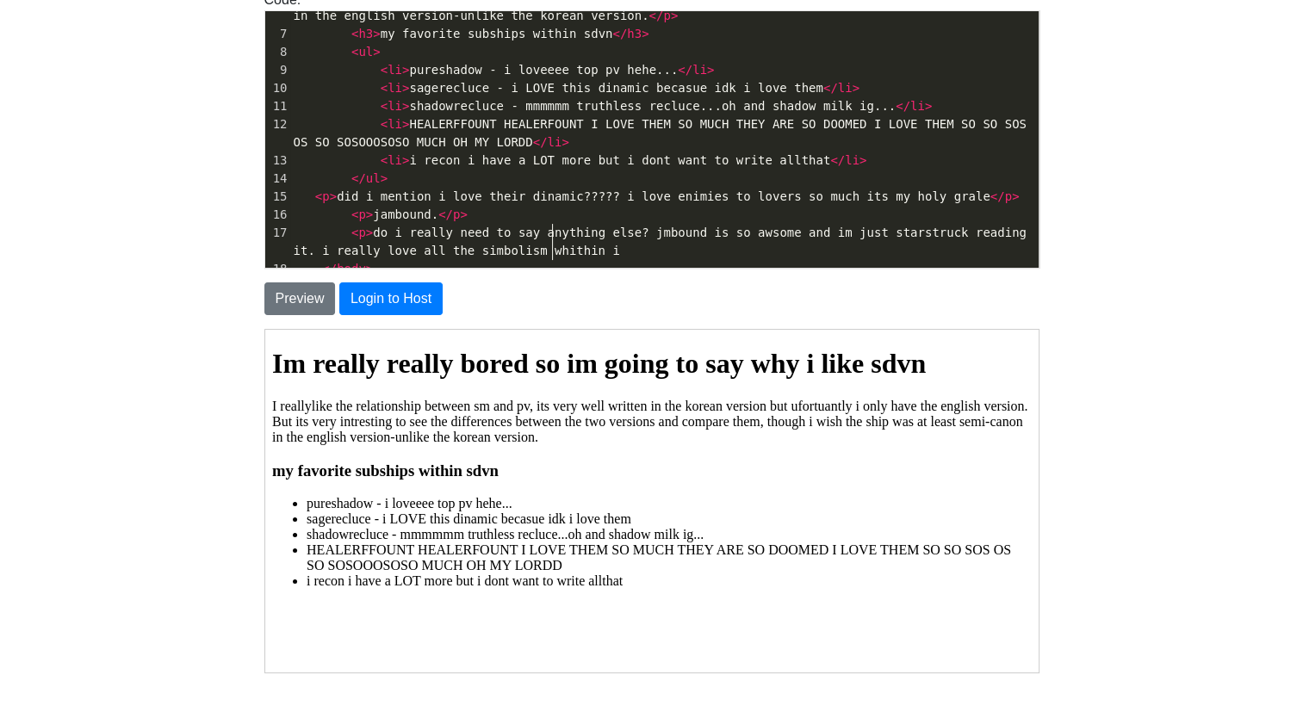
type textarea "ithin is"
type textarea "t and the character development and r"
type textarea "wring"
type textarea "[PERSON_NAME] is so GOOD i love you jamma than you for writing this im forever …"
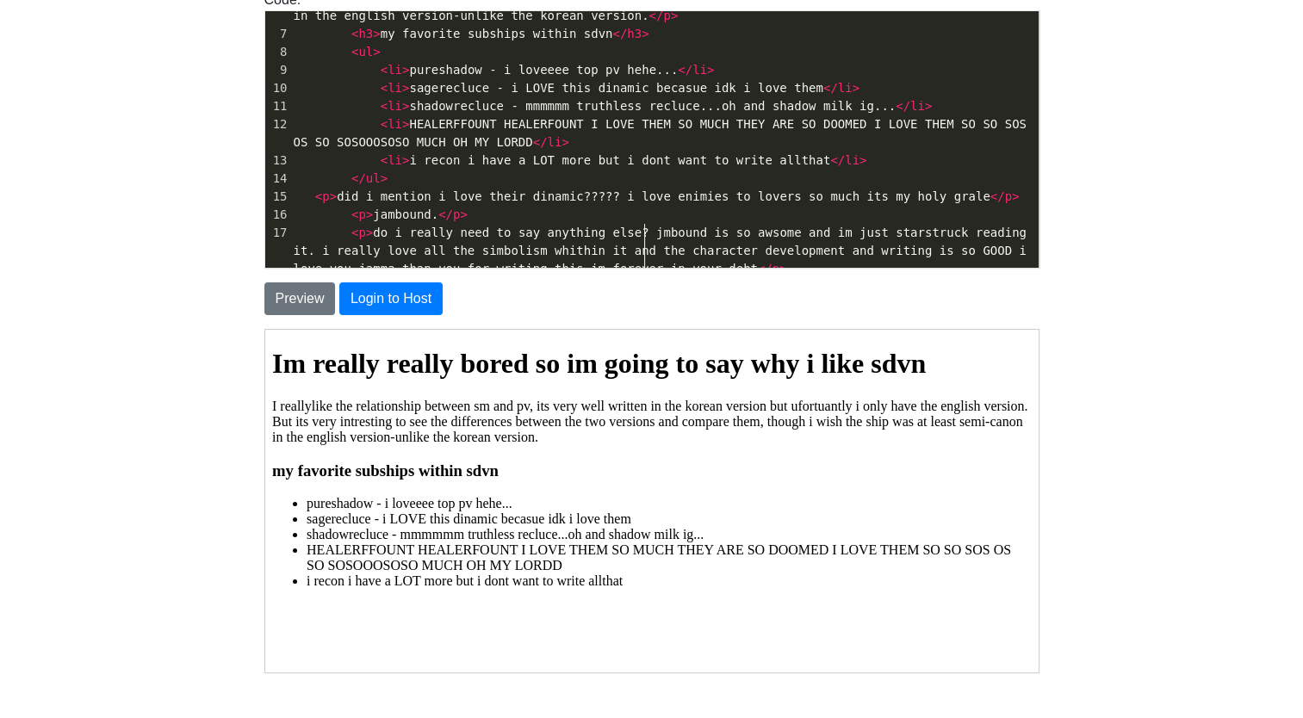
scroll to position [189, 0]
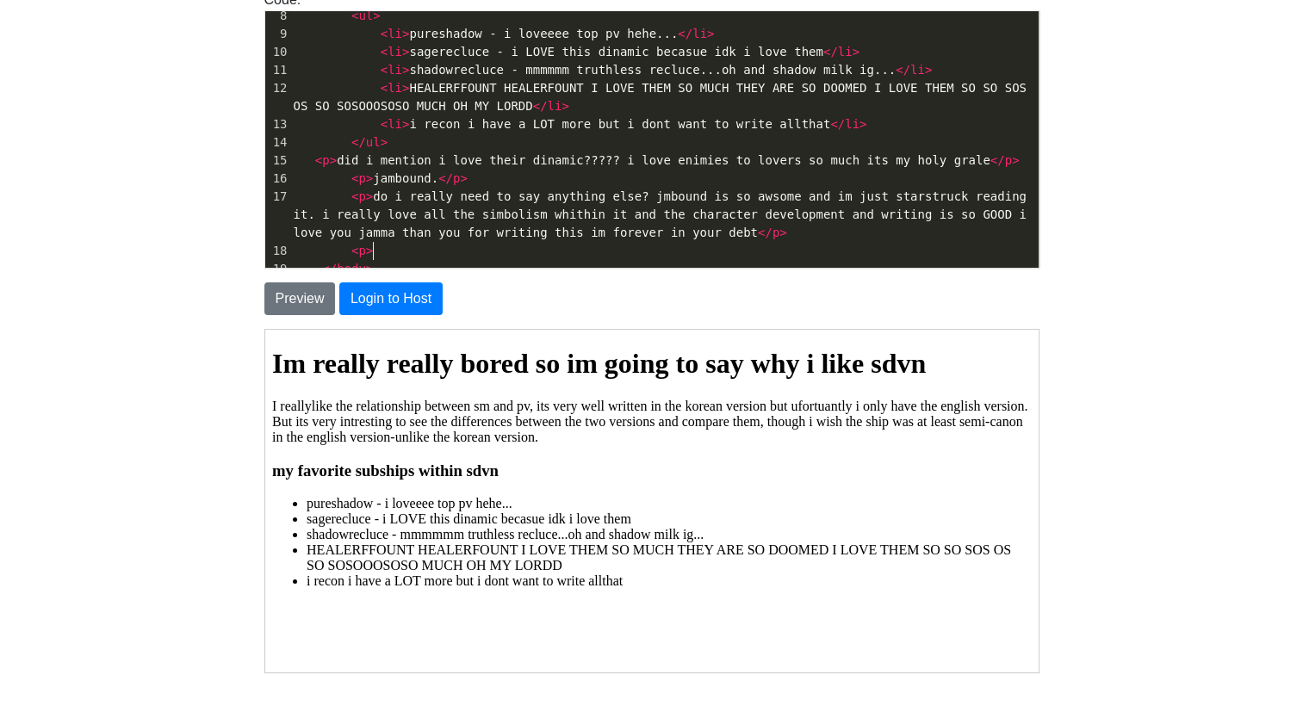
type textarea "<p> i"
type textarea "okay im bored bye</p>"
click at [317, 298] on button "Preview" at bounding box center [299, 298] width 71 height 33
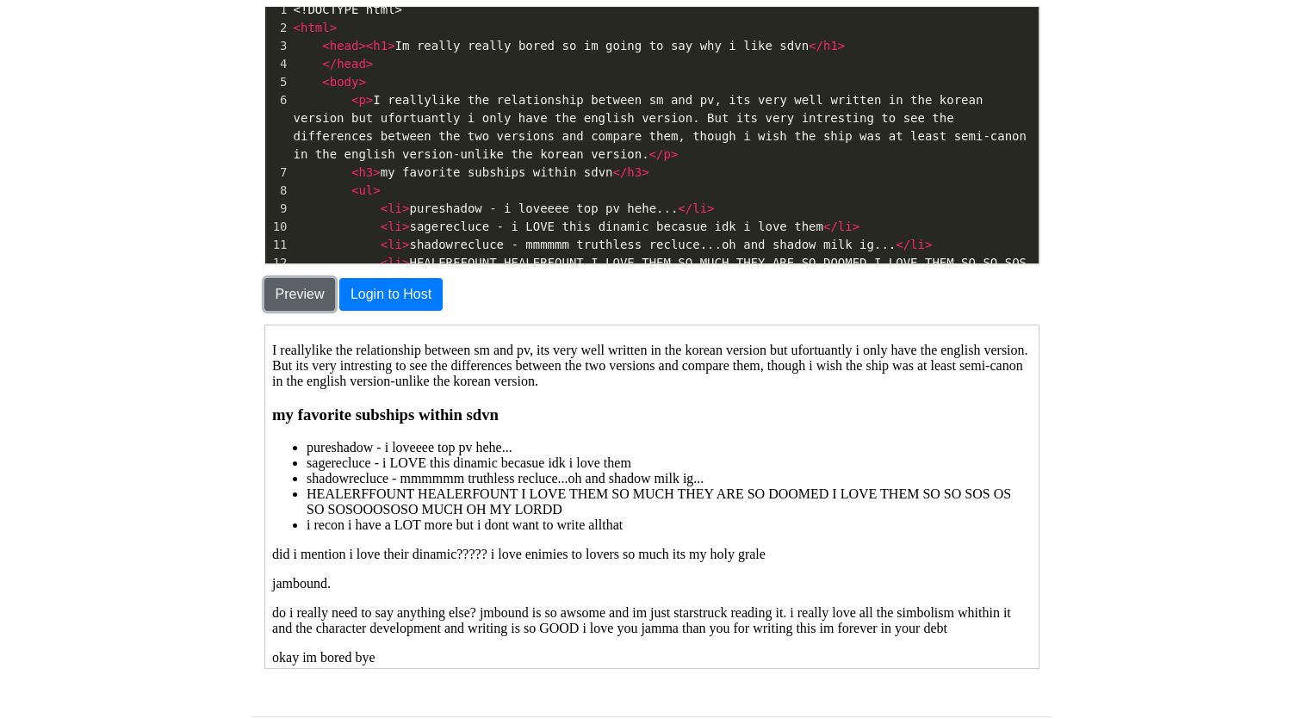
scroll to position [13, 0]
